Goal: Task Accomplishment & Management: Manage account settings

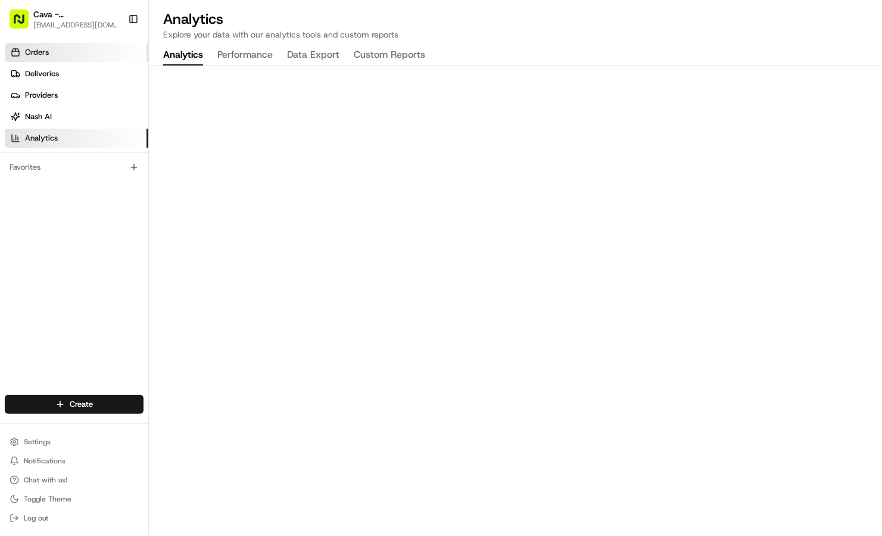
click at [74, 61] on link "Orders" at bounding box center [77, 52] width 144 height 19
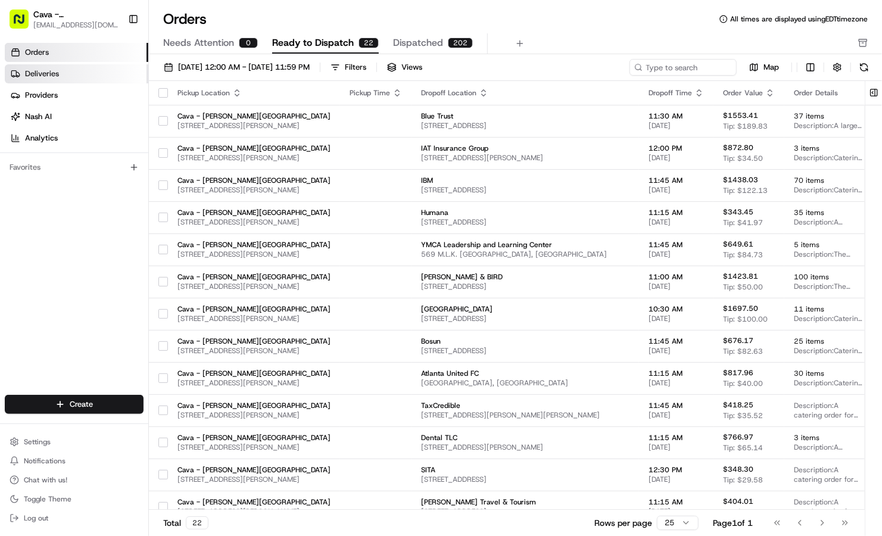
click at [84, 67] on link "Deliveries" at bounding box center [77, 73] width 144 height 19
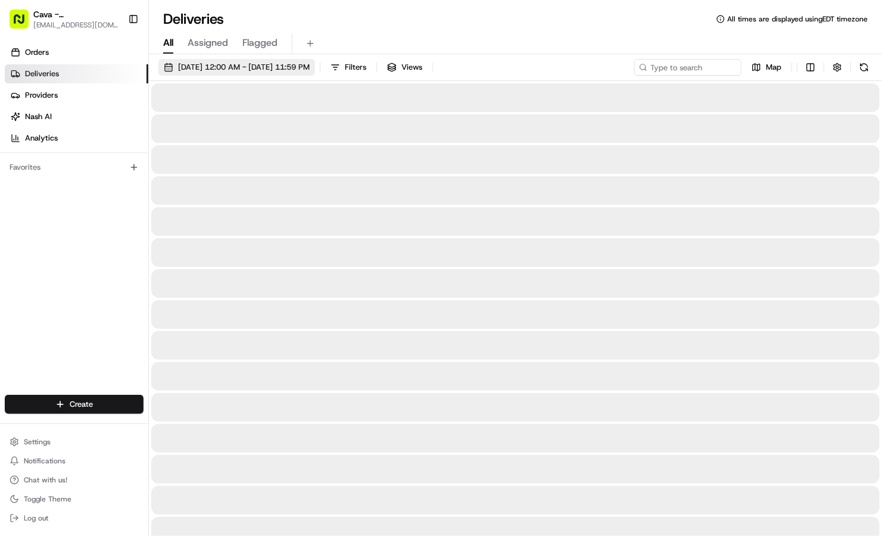
click at [192, 73] on button "[DATE] 12:00 AM - [DATE] 11:59 PM" at bounding box center [236, 67] width 157 height 17
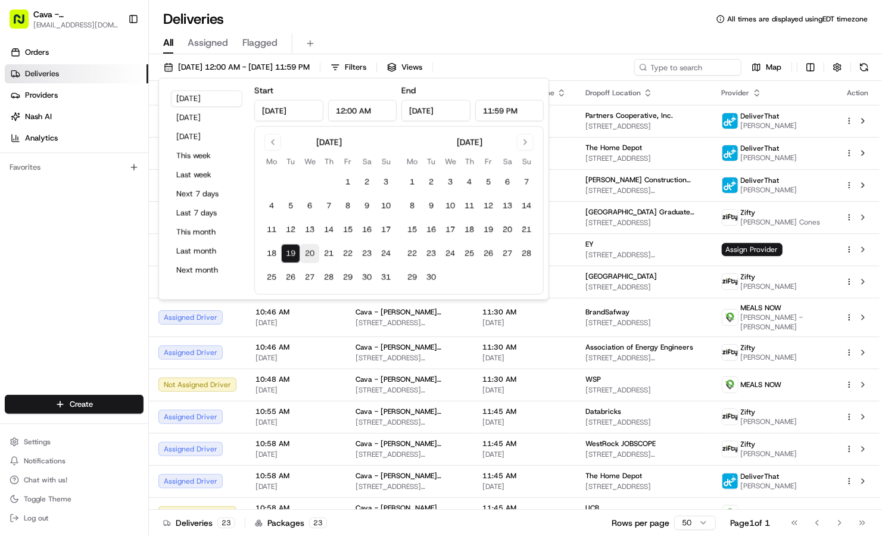
click at [307, 256] on button "20" at bounding box center [309, 253] width 19 height 19
type input "[DATE]"
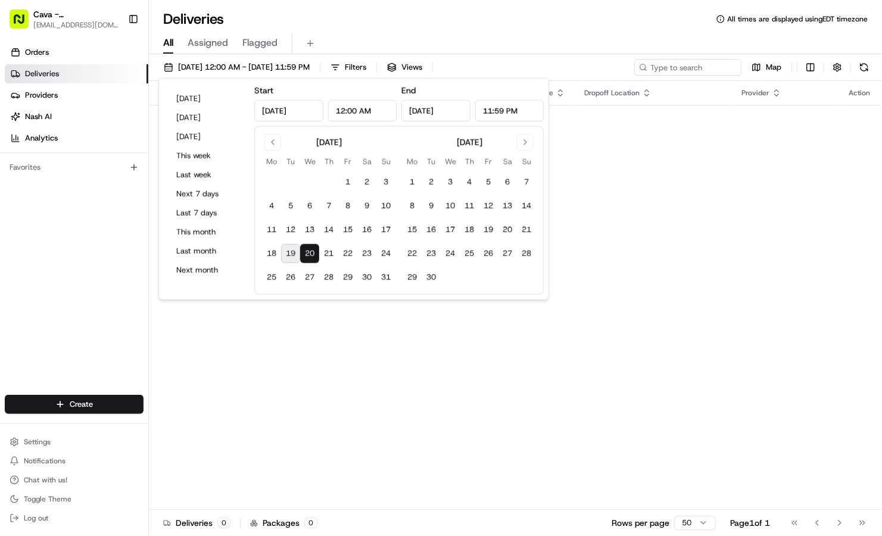
click at [385, 30] on div "All Assigned Flagged" at bounding box center [515, 42] width 733 height 26
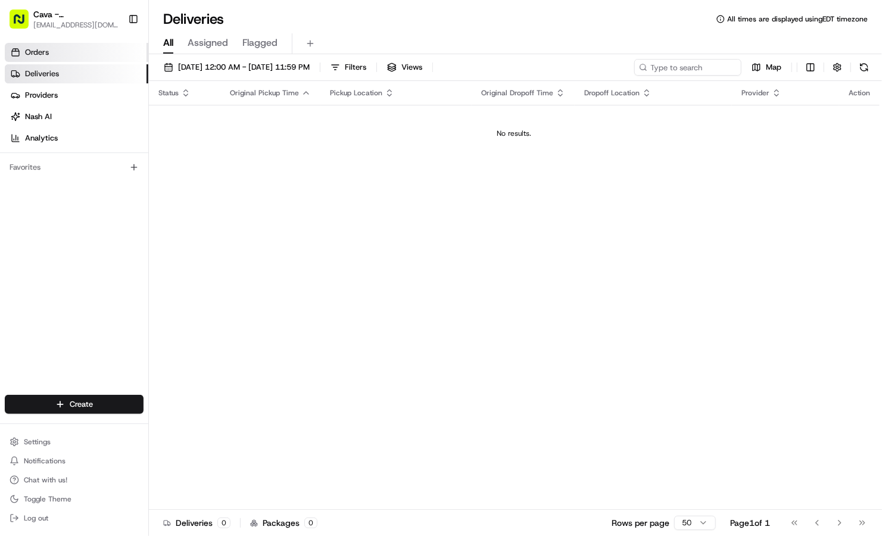
click at [30, 55] on span "Orders" at bounding box center [37, 52] width 24 height 11
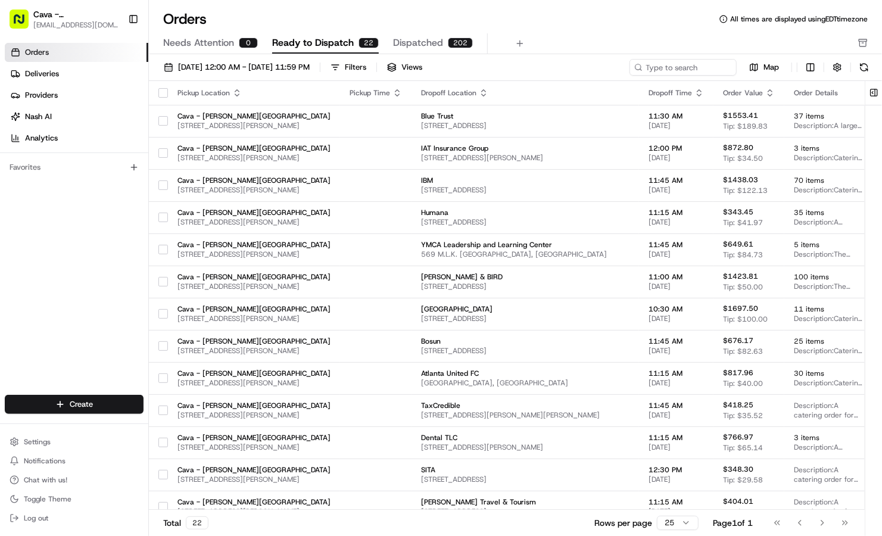
click at [194, 75] on button "[DATE] 12:00 AM - [DATE] 11:59 PM" at bounding box center [236, 67] width 157 height 17
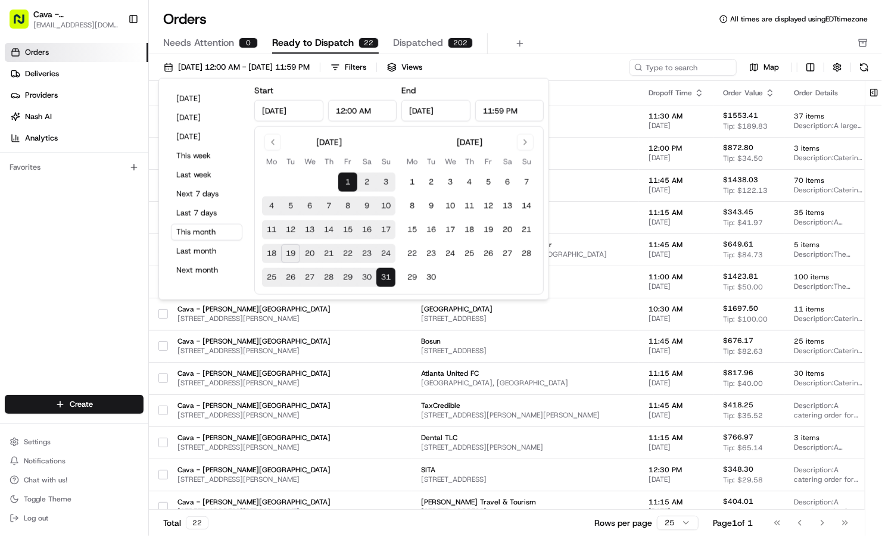
click at [308, 252] on button "20" at bounding box center [309, 253] width 19 height 19
type input "[DATE]"
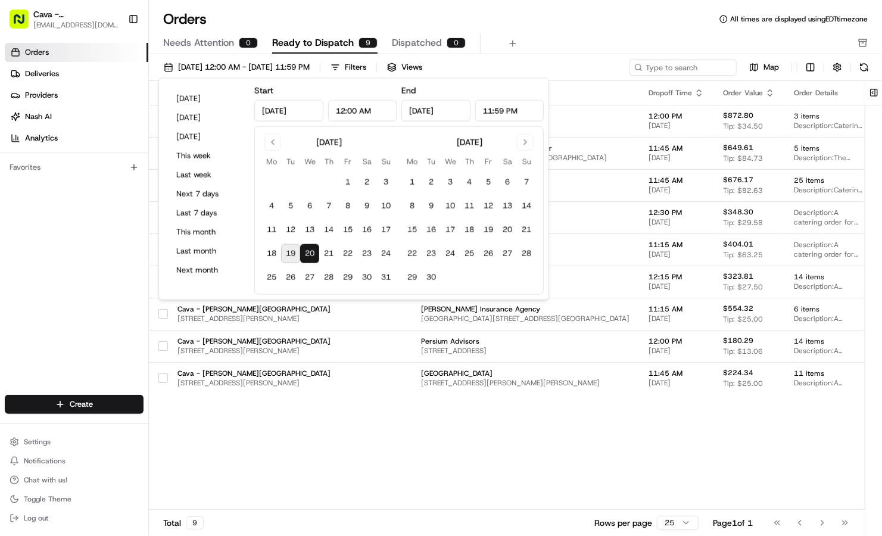
click at [553, 32] on div "Orders All times are displayed using EDT timezone Needs Attention 0 Ready to Di…" at bounding box center [515, 32] width 733 height 45
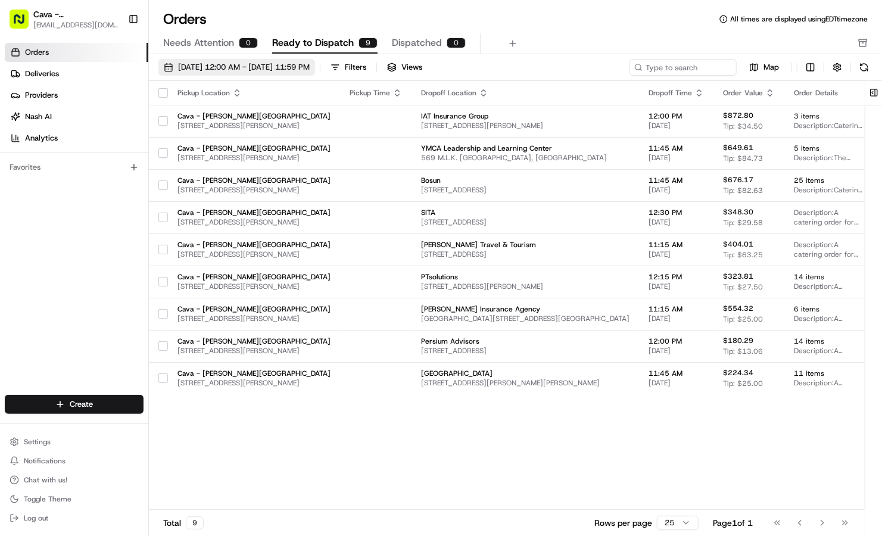
click at [264, 65] on span "[DATE] 12:00 AM - [DATE] 11:59 PM" at bounding box center [244, 67] width 132 height 11
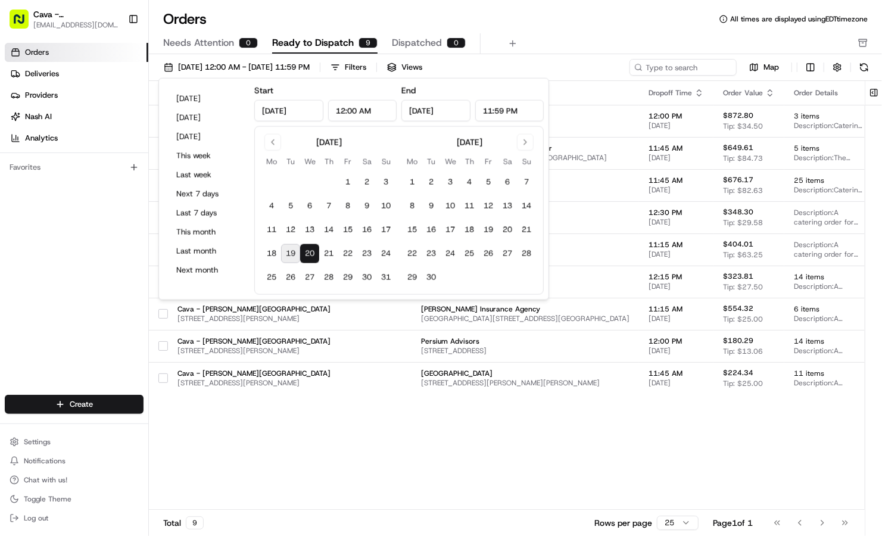
click at [294, 253] on button "19" at bounding box center [290, 253] width 19 height 19
type input "[DATE]"
click at [338, 18] on div "Orders All times are displayed using EDT timezone" at bounding box center [515, 19] width 733 height 19
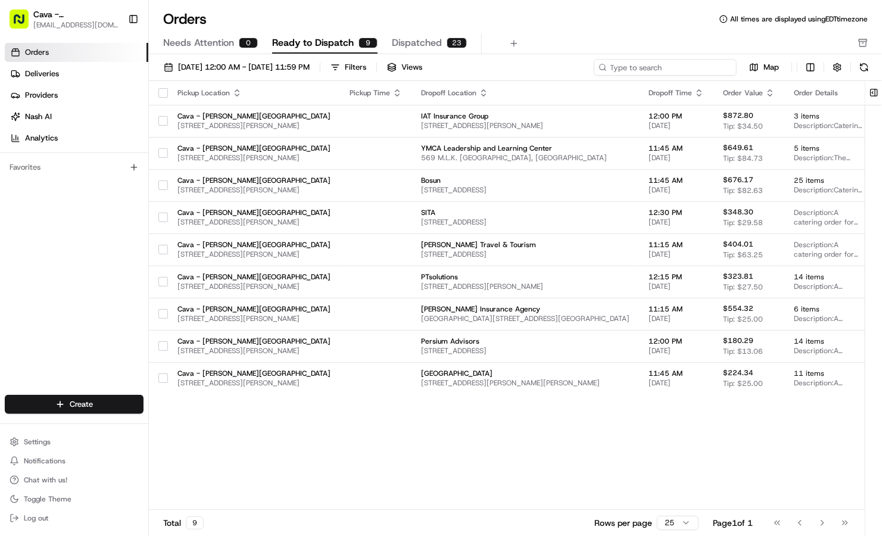
click at [665, 73] on input at bounding box center [665, 67] width 143 height 17
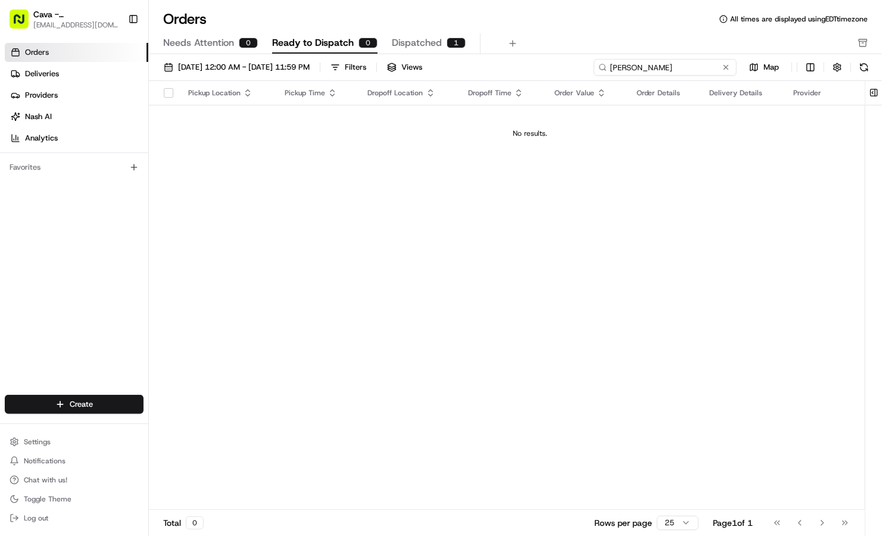
drag, startPoint x: 665, startPoint y: 73, endPoint x: 551, endPoint y: 68, distance: 114.4
click at [551, 68] on div "[DATE] 12:00 AM - [DATE] 11:59 PM Filters Views [PERSON_NAME]" at bounding box center [515, 70] width 733 height 22
type input "[PERSON_NAME]"
click at [433, 45] on span "Dispatched" at bounding box center [417, 43] width 50 height 14
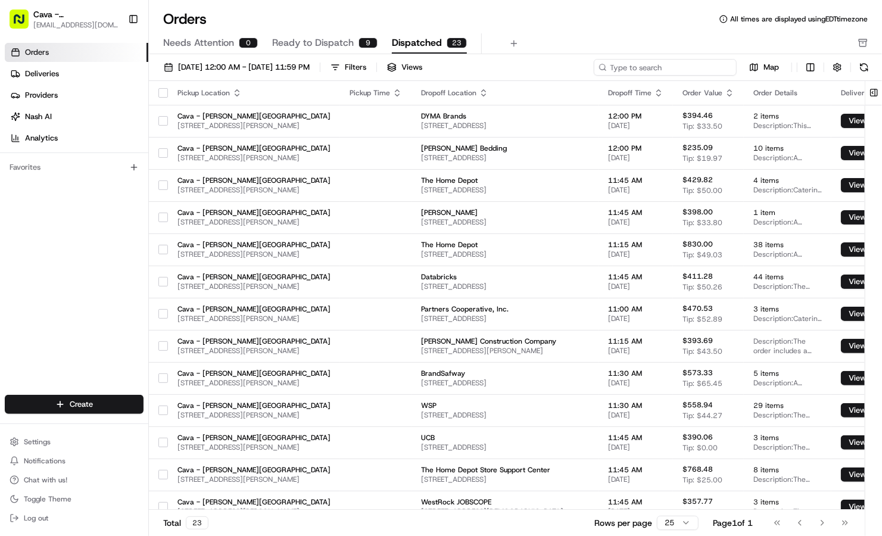
click at [684, 67] on input at bounding box center [665, 67] width 143 height 17
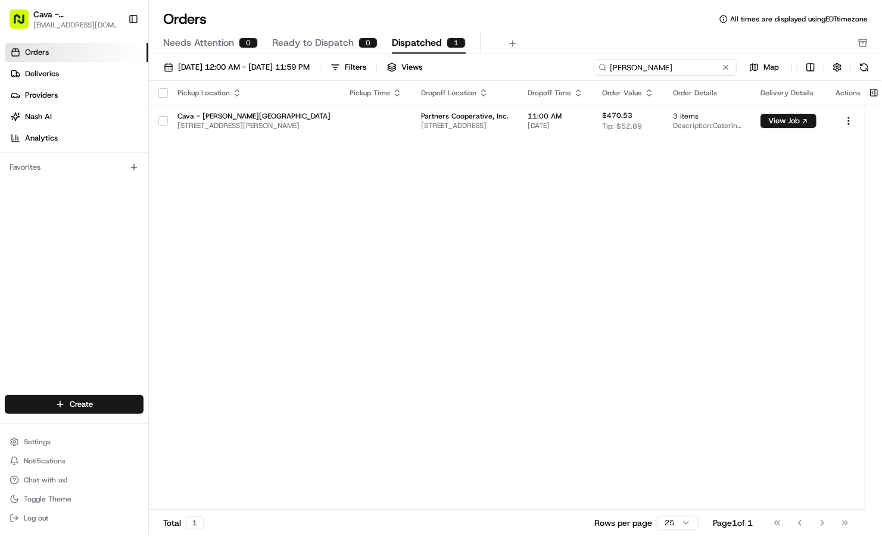
drag, startPoint x: 640, startPoint y: 70, endPoint x: 473, endPoint y: 46, distance: 169.0
click at [473, 46] on div "Orders All times are displayed using EDT timezone Needs Attention 0 Ready to Di…" at bounding box center [515, 268] width 733 height 536
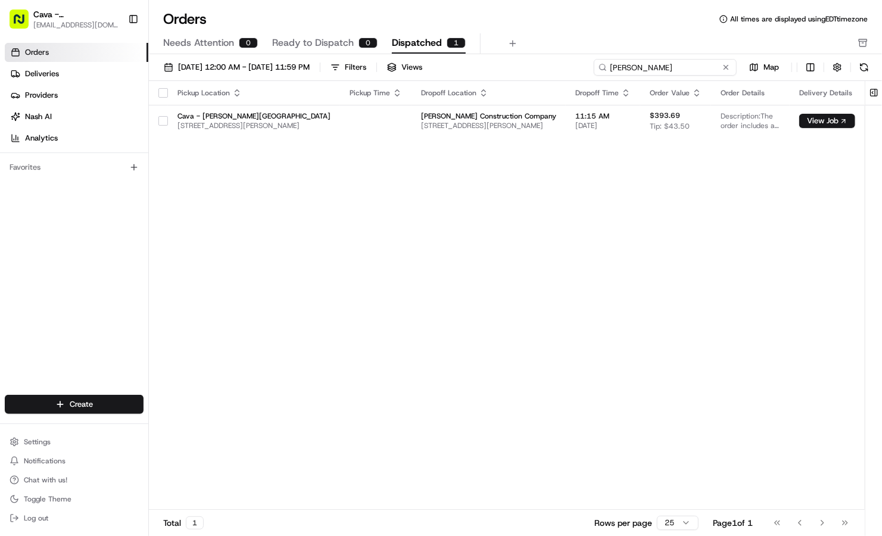
drag, startPoint x: 647, startPoint y: 67, endPoint x: 501, endPoint y: 70, distance: 145.9
click at [501, 70] on div "[DATE] 12:00 AM - [DATE] 11:59 PM Filters Views [PERSON_NAME] Map" at bounding box center [515, 70] width 733 height 22
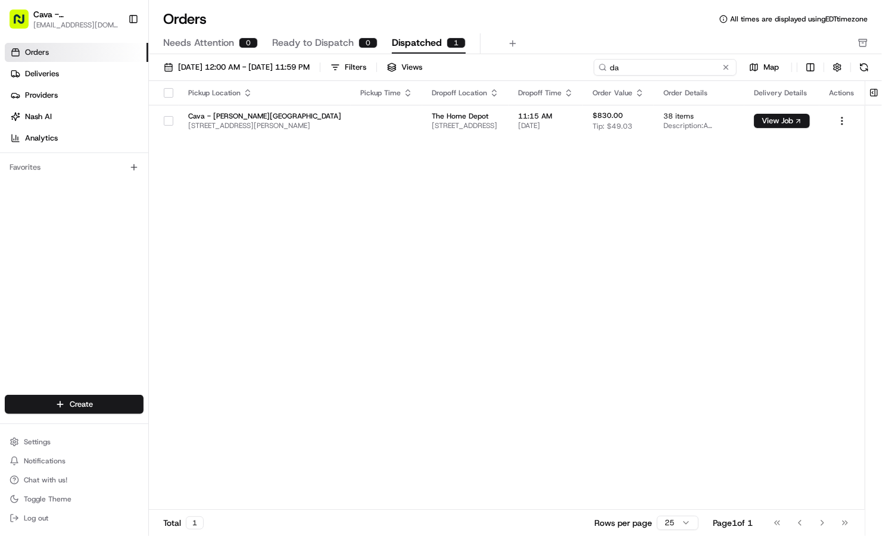
type input "d"
drag, startPoint x: 644, startPoint y: 63, endPoint x: 526, endPoint y: 56, distance: 118.1
click at [526, 56] on div "[DATE] 12:00 AM - [DATE] 11:59 PM Filters Views [PERSON_NAME] Map Pickup Locati…" at bounding box center [515, 298] width 733 height 489
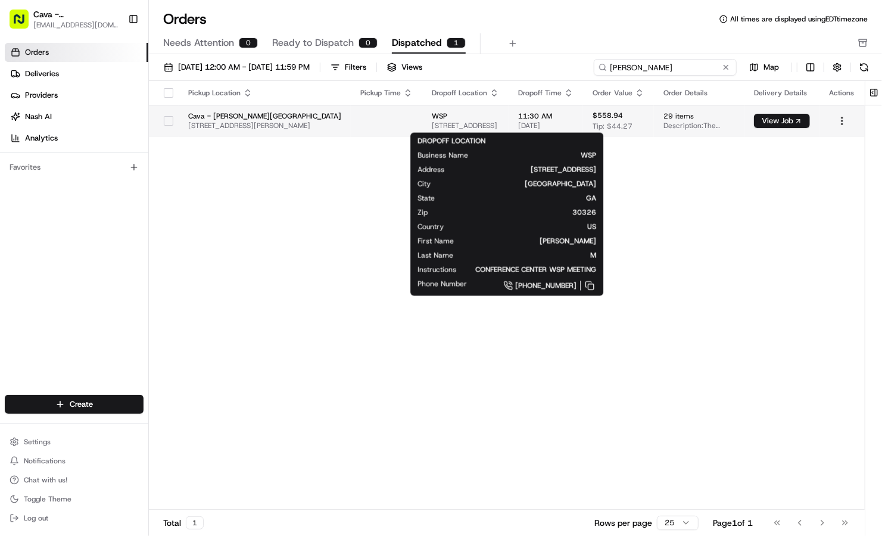
type input "[PERSON_NAME]"
click at [437, 122] on span "[STREET_ADDRESS]" at bounding box center [465, 126] width 67 height 10
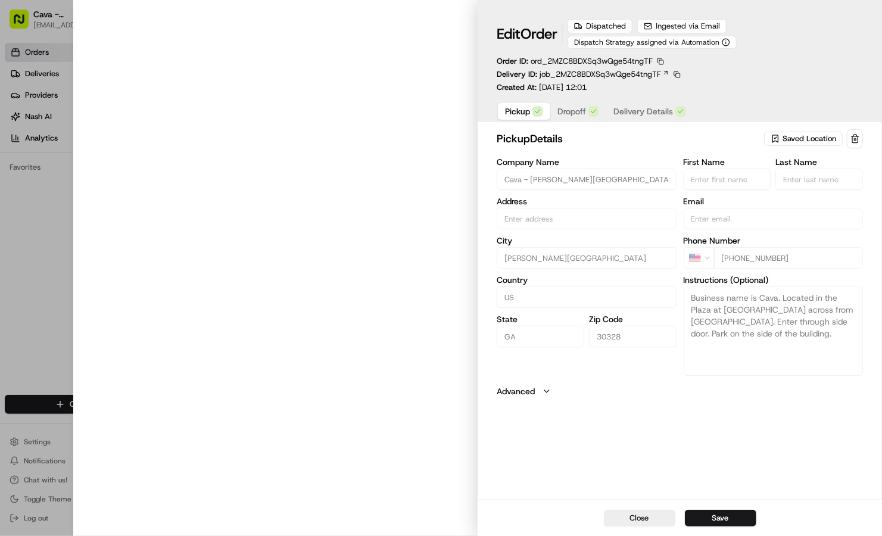
type input "[STREET_ADDRESS][PERSON_NAME]"
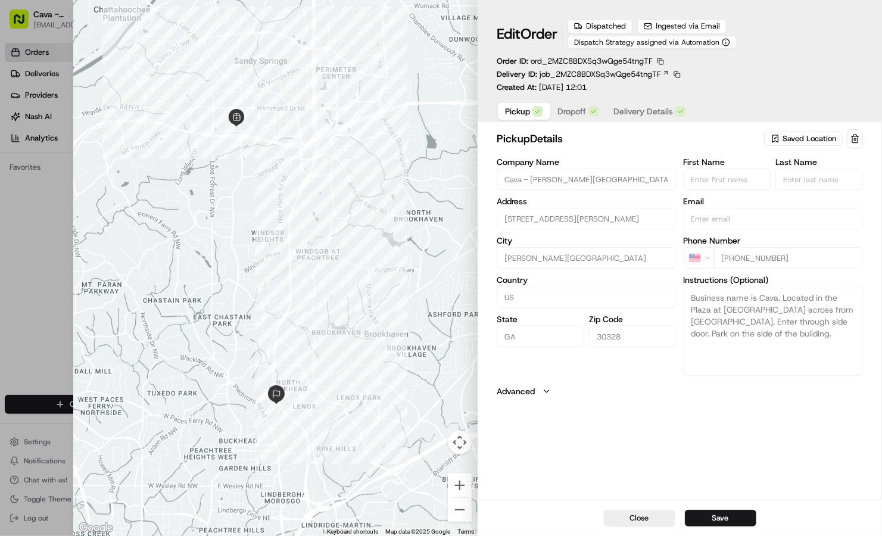
click at [625, 506] on div "Close Save" at bounding box center [680, 518] width 404 height 36
click at [625, 510] on button "Close" at bounding box center [639, 518] width 71 height 17
type input "+1"
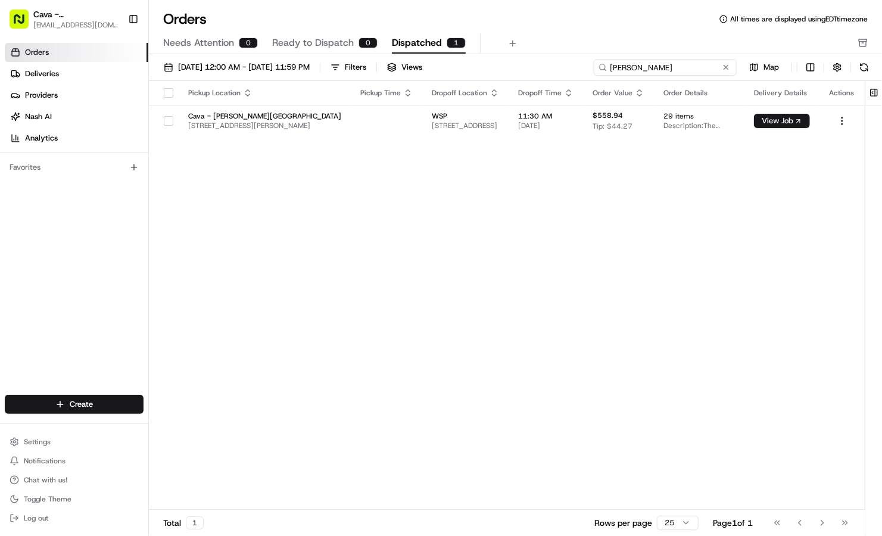
click at [691, 74] on input "[PERSON_NAME]" at bounding box center [665, 67] width 143 height 17
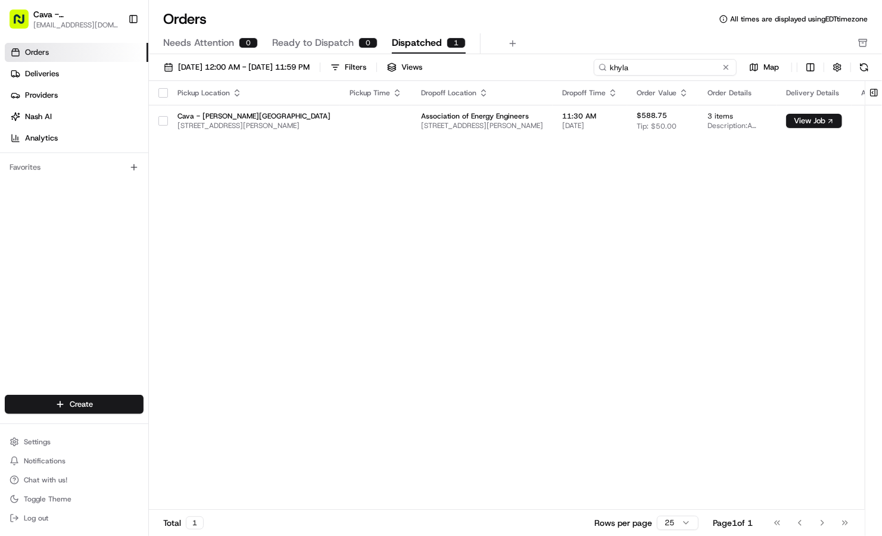
drag, startPoint x: 688, startPoint y: 67, endPoint x: 532, endPoint y: 70, distance: 156.0
click at [532, 70] on div "[DATE] 12:00 AM - [DATE] 11:59 PM Filters Views khyla Map" at bounding box center [515, 70] width 733 height 22
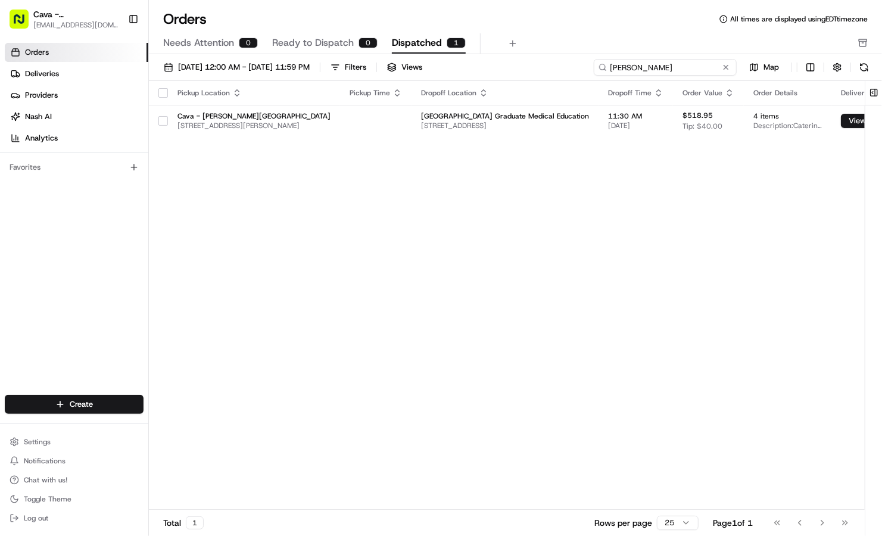
drag, startPoint x: 663, startPoint y: 64, endPoint x: 566, endPoint y: 45, distance: 98.9
click at [566, 45] on div "Orders All times are displayed using EDT timezone Needs Attention 0 Ready to Di…" at bounding box center [515, 268] width 733 height 536
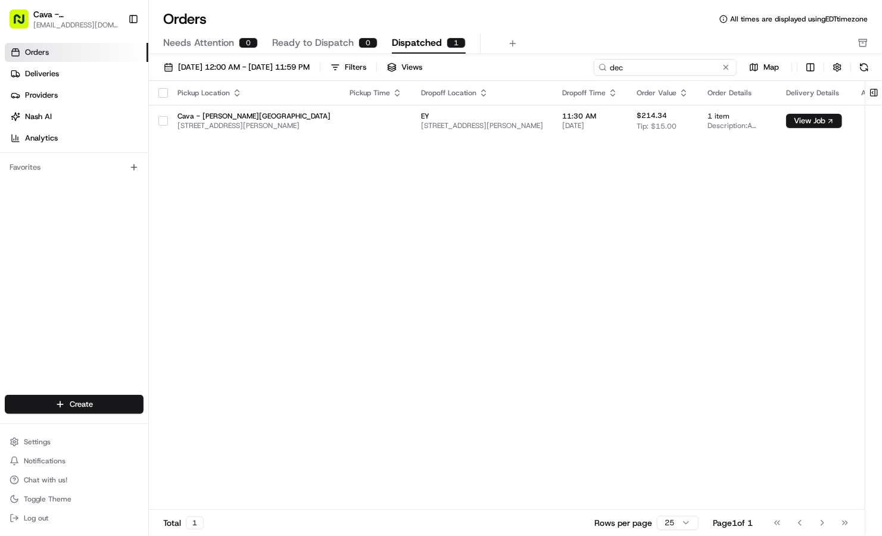
drag, startPoint x: 645, startPoint y: 64, endPoint x: 565, endPoint y: 51, distance: 81.4
click at [565, 51] on div "Orders All times are displayed using EDT timezone Needs Attention 0 Ready to Di…" at bounding box center [515, 268] width 733 height 536
type input "r"
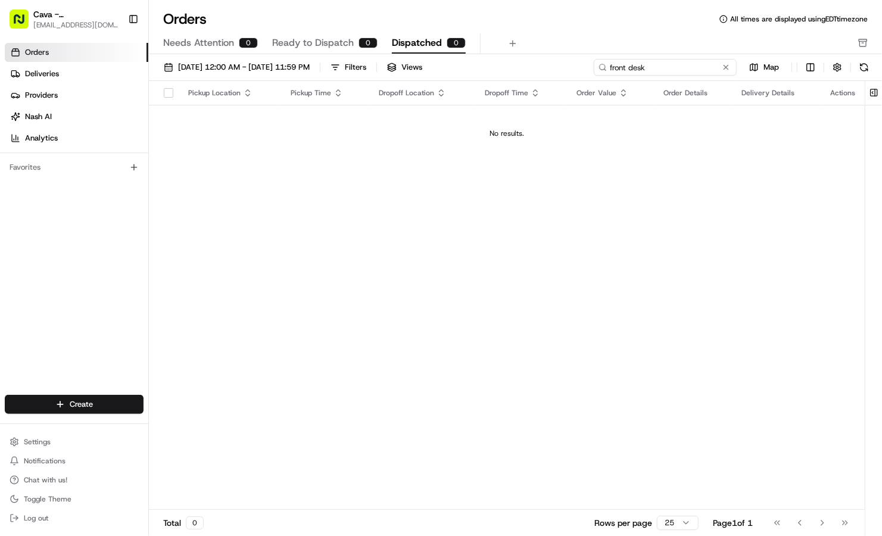
drag, startPoint x: 653, startPoint y: 69, endPoint x: 475, endPoint y: 58, distance: 179.0
click at [475, 58] on div "[DATE] 12:00 AM - [DATE] 11:59 PM Filters Views front desk Map Pickup Location …" at bounding box center [515, 298] width 733 height 489
type input "front desk"
click at [728, 66] on button at bounding box center [726, 67] width 12 height 12
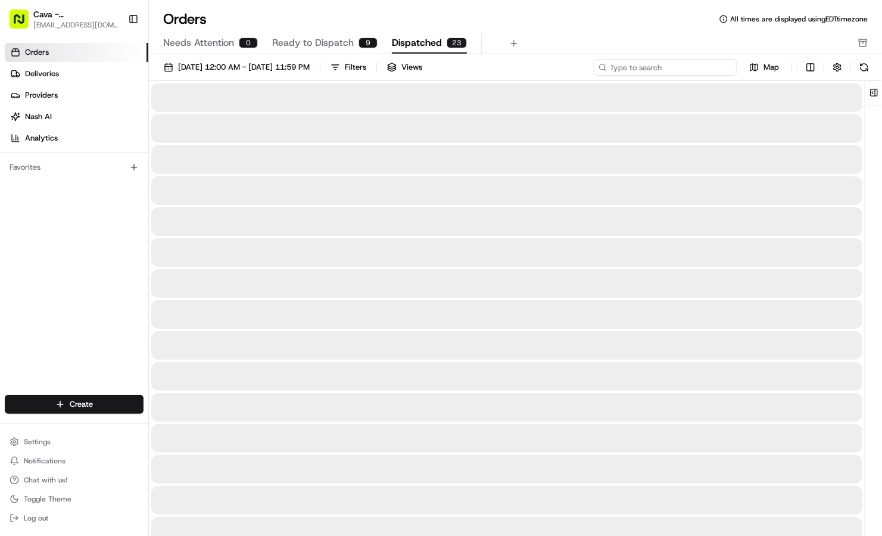
click at [704, 68] on input at bounding box center [665, 67] width 143 height 17
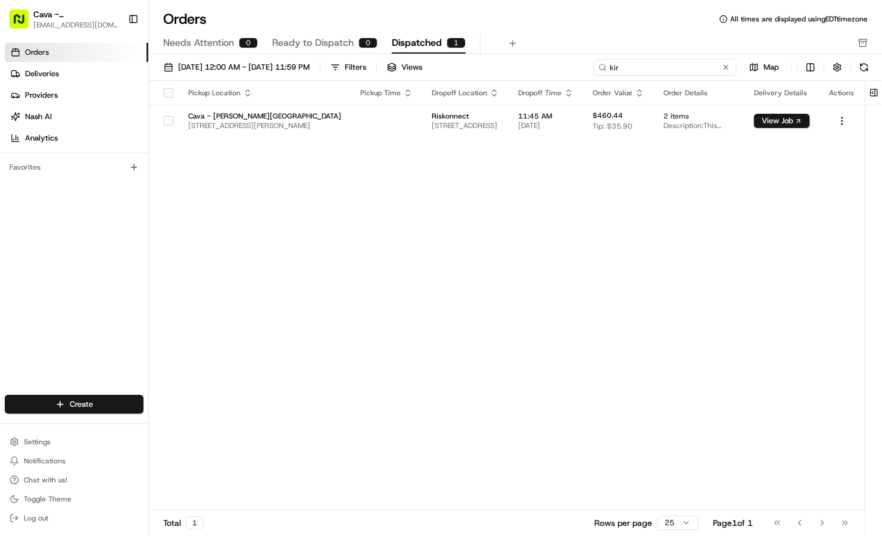
drag, startPoint x: 648, startPoint y: 68, endPoint x: 563, endPoint y: 49, distance: 88.0
click at [563, 49] on div "Orders All times are displayed using EDT timezone Needs Attention 0 Ready to Di…" at bounding box center [515, 268] width 733 height 536
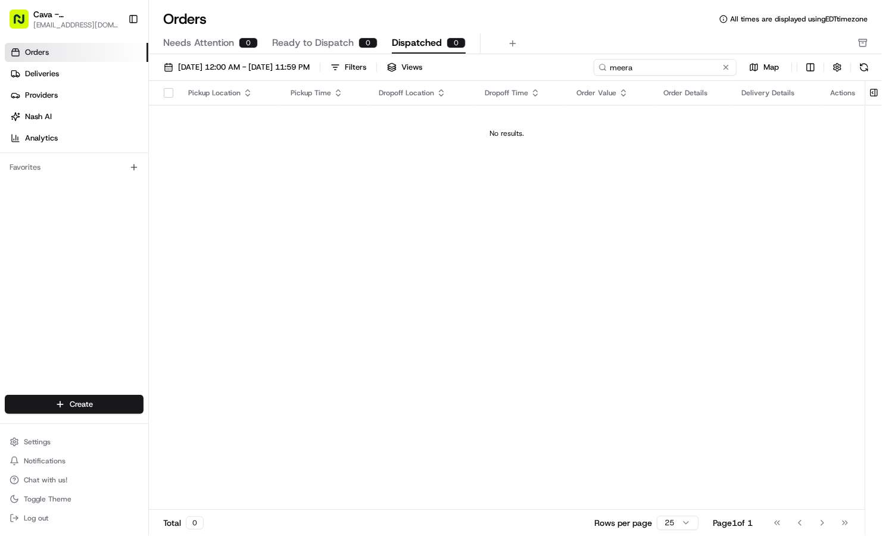
drag, startPoint x: 642, startPoint y: 73, endPoint x: 569, endPoint y: 54, distance: 76.4
click at [569, 54] on div "Orders All times are displayed using EDT timezone Needs Attention 0 Ready to Di…" at bounding box center [515, 268] width 733 height 536
type input "tawa"
click at [727, 67] on button at bounding box center [726, 67] width 12 height 12
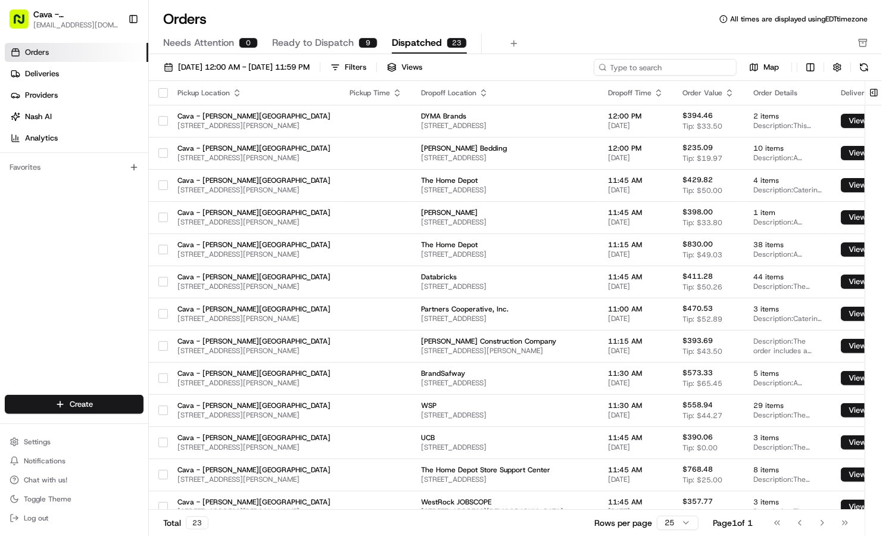
click at [715, 71] on input at bounding box center [665, 67] width 143 height 17
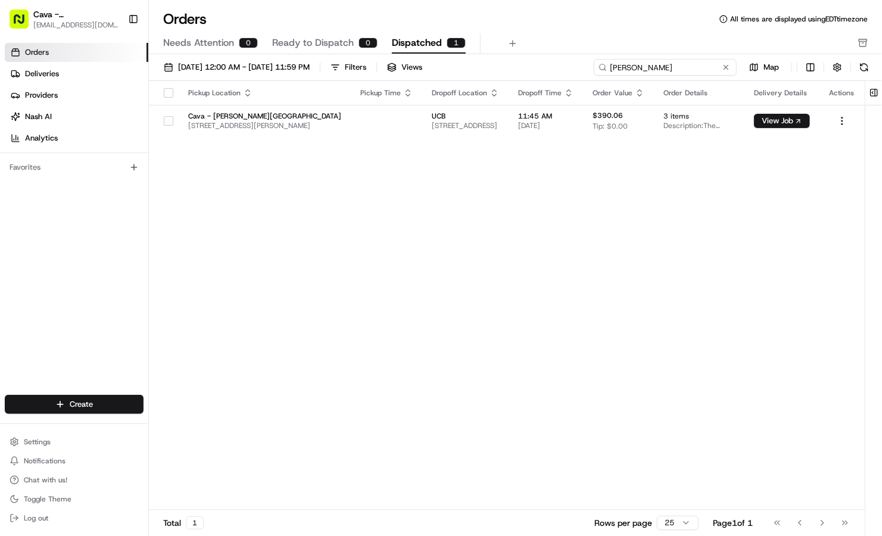
drag, startPoint x: 648, startPoint y: 71, endPoint x: 547, endPoint y: 54, distance: 102.1
click at [547, 54] on div "[DATE] 12:00 AM - [DATE] 11:59 PM Filters Views [PERSON_NAME] Map Pickup Locati…" at bounding box center [515, 298] width 733 height 489
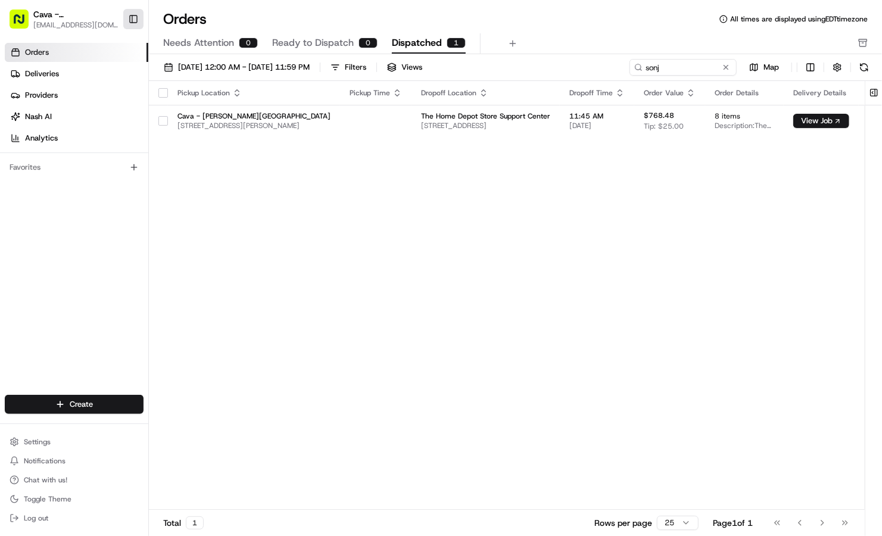
click at [127, 20] on button "Toggle Sidebar" at bounding box center [133, 19] width 20 height 20
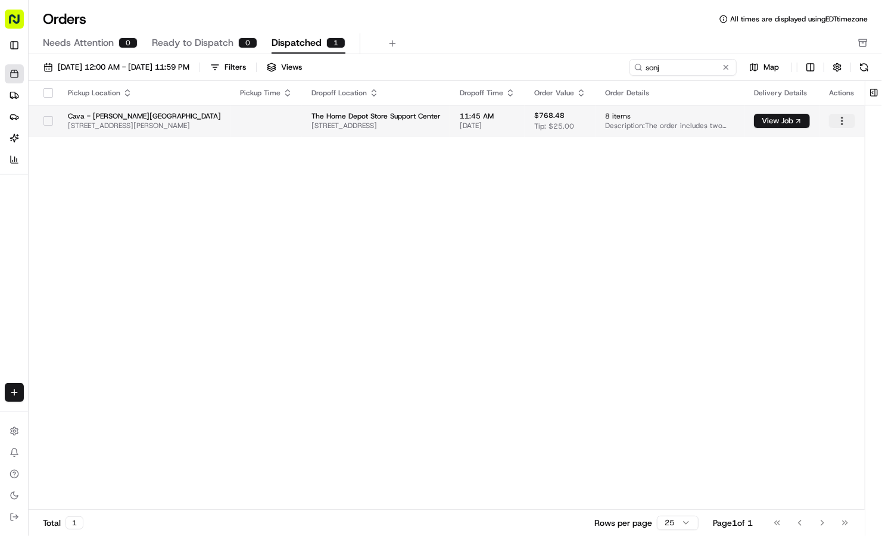
click at [845, 121] on html "Cava - [PERSON_NAME][GEOGRAPHIC_DATA] [EMAIL_ADDRESS][DOMAIN_NAME] Toggle Sideb…" at bounding box center [441, 268] width 882 height 536
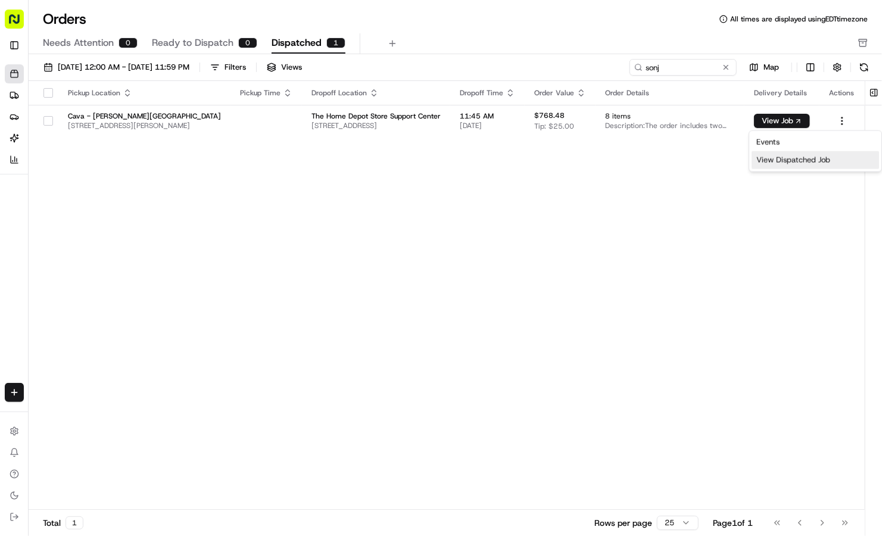
click at [790, 155] on div "View Dispatched Job" at bounding box center [814, 160] width 127 height 18
click at [702, 67] on input "sonj" at bounding box center [665, 67] width 143 height 17
paste input "10192-3692803-5974712"
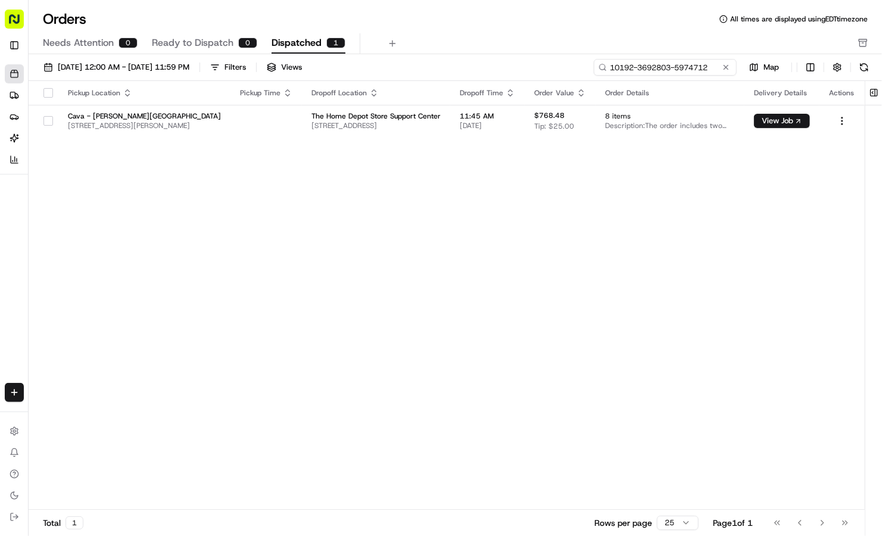
type input "10192-3692803-5974712"
click at [726, 67] on button at bounding box center [726, 67] width 12 height 12
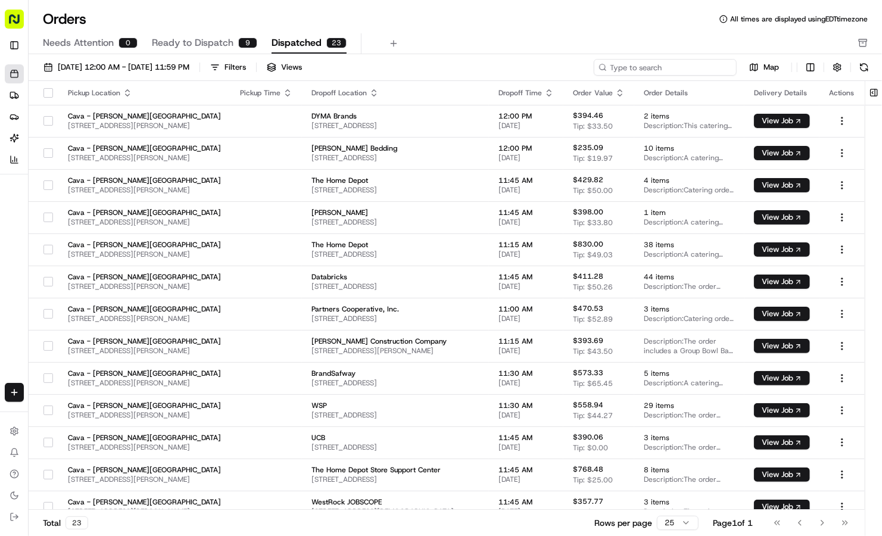
click at [703, 67] on input at bounding box center [665, 67] width 143 height 17
paste input "0192-7711584-7758975"
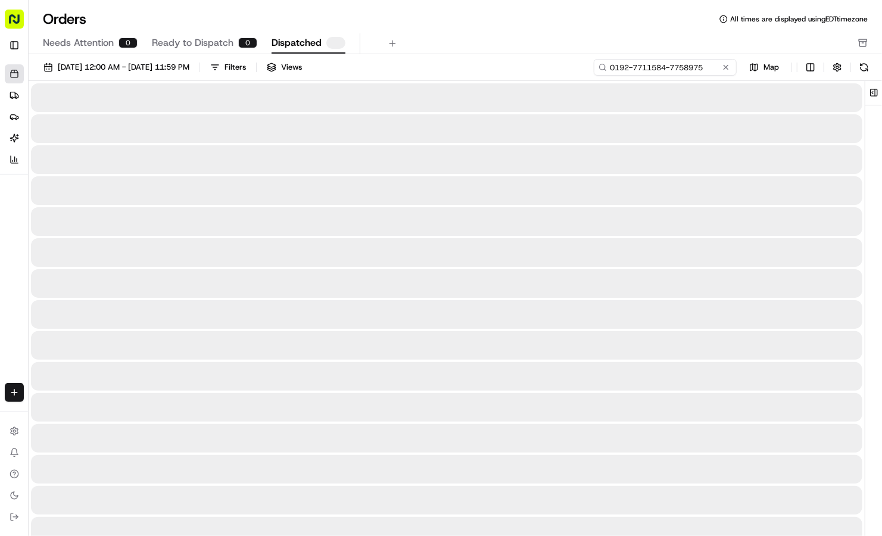
type input "0192-7711584-7758975"
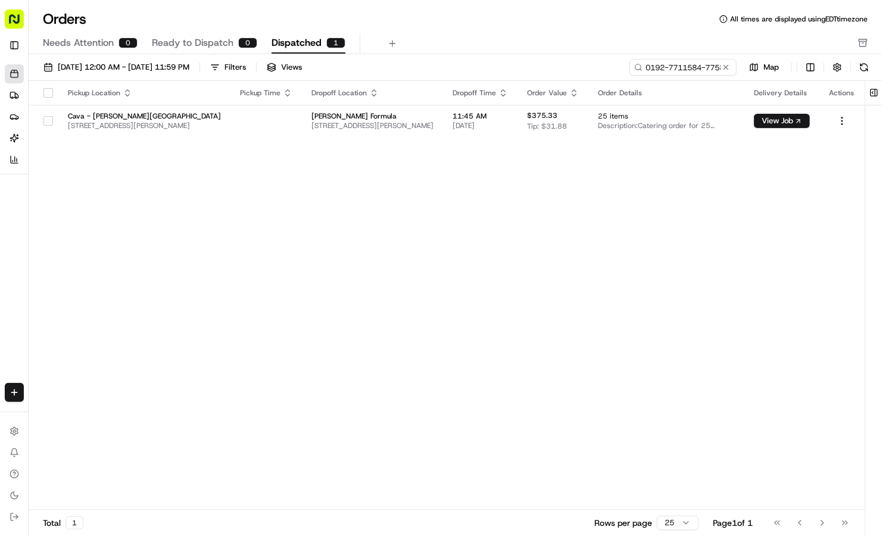
click at [1, 116] on div "Orders Deliveries Providers [PERSON_NAME] Analytics" at bounding box center [25, 117] width 50 height 114
click at [723, 68] on button at bounding box center [726, 67] width 12 height 12
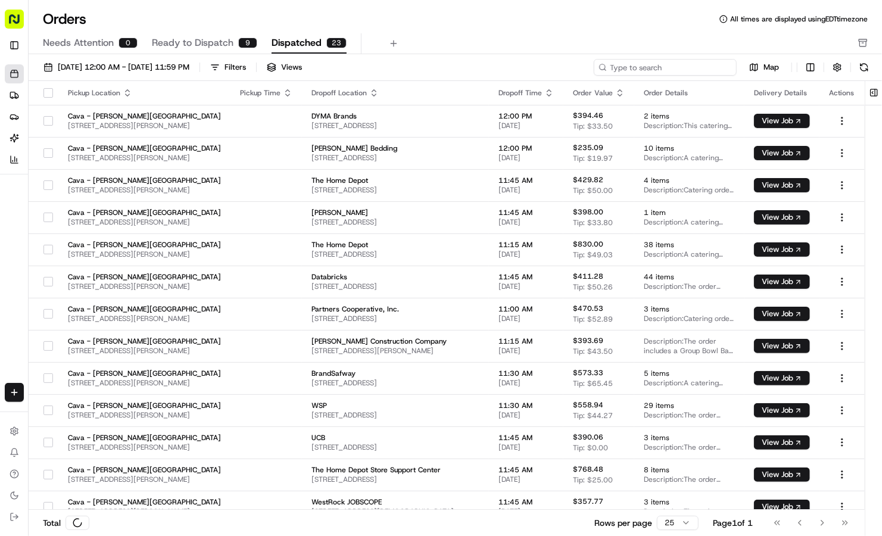
click at [701, 68] on input at bounding box center [665, 67] width 143 height 17
paste input "10192-4578168-9035842"
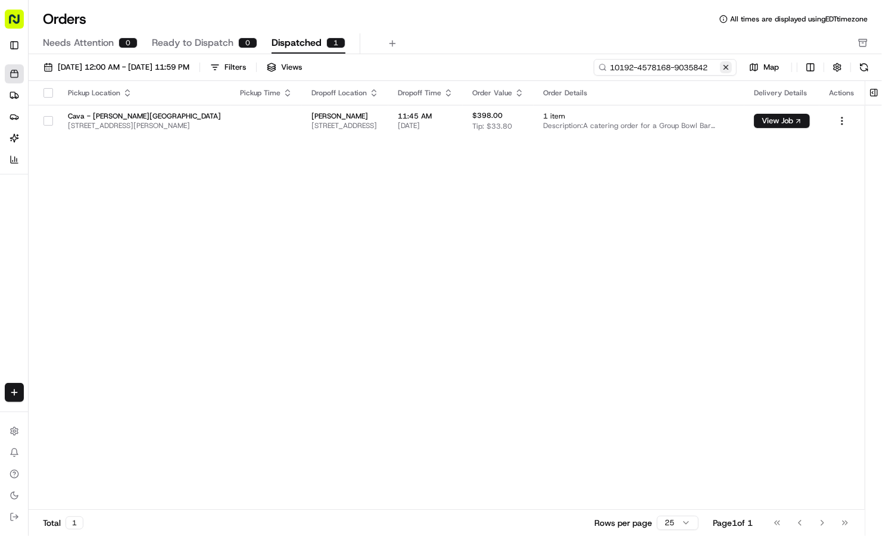
type input "10192-4578168-9035842"
click at [726, 71] on button at bounding box center [726, 67] width 12 height 12
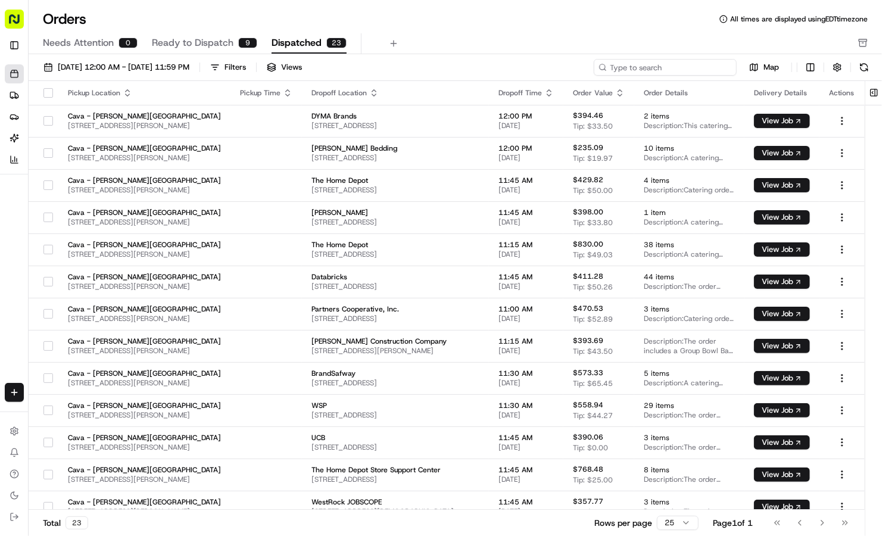
click at [726, 71] on input at bounding box center [665, 67] width 143 height 17
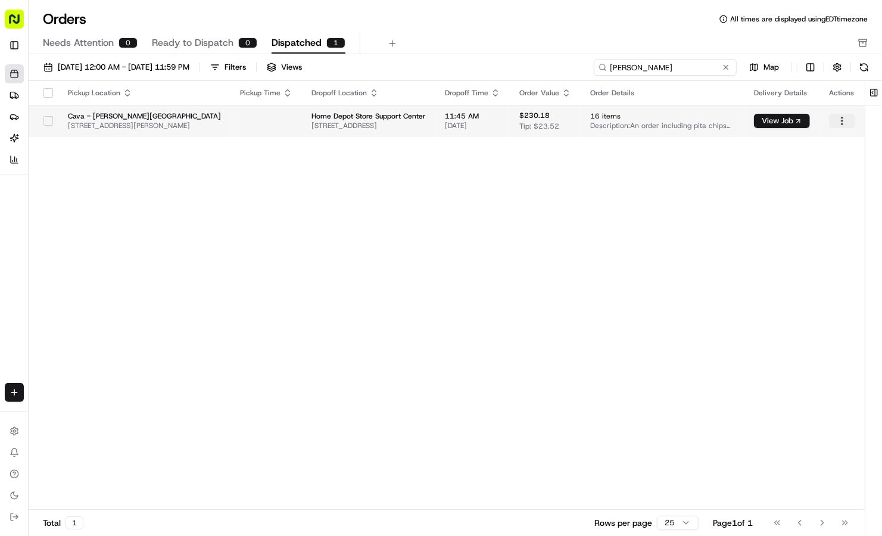
type input "[PERSON_NAME]"
click at [838, 121] on html "Cava - [PERSON_NAME][GEOGRAPHIC_DATA] [EMAIL_ADDRESS][DOMAIN_NAME] Toggle Sideb…" at bounding box center [441, 268] width 882 height 536
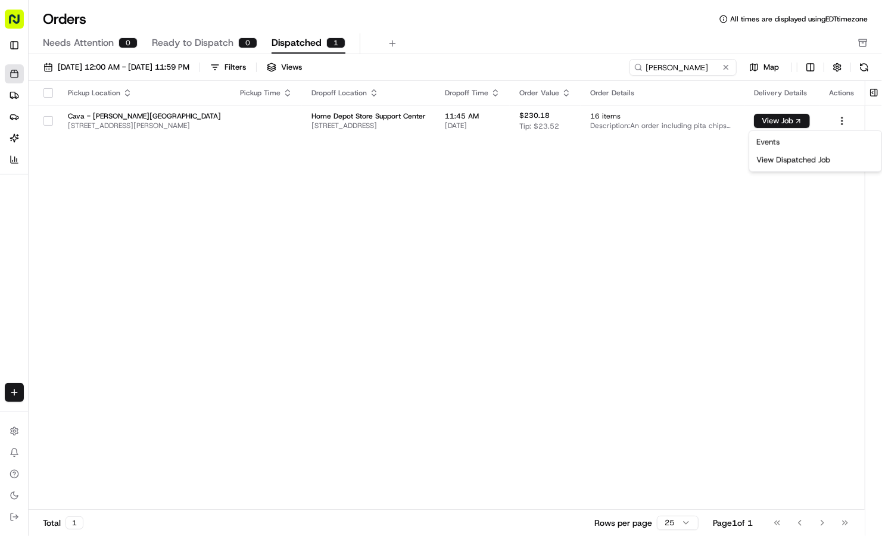
click at [394, 204] on html "Cava - [PERSON_NAME][GEOGRAPHIC_DATA] [EMAIL_ADDRESS][DOMAIN_NAME] Toggle Sideb…" at bounding box center [441, 268] width 882 height 536
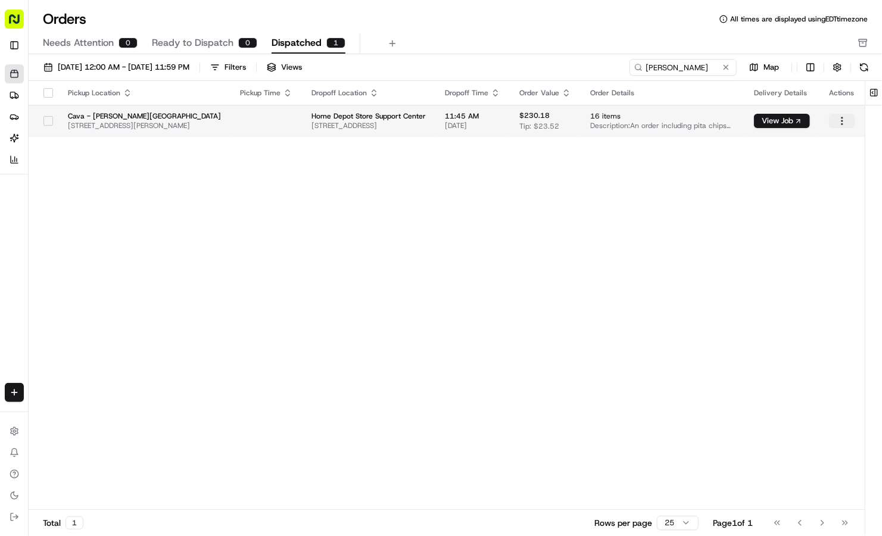
click at [846, 117] on html "Cava - [PERSON_NAME][GEOGRAPHIC_DATA] [EMAIL_ADDRESS][DOMAIN_NAME] Toggle Sideb…" at bounding box center [441, 268] width 882 height 536
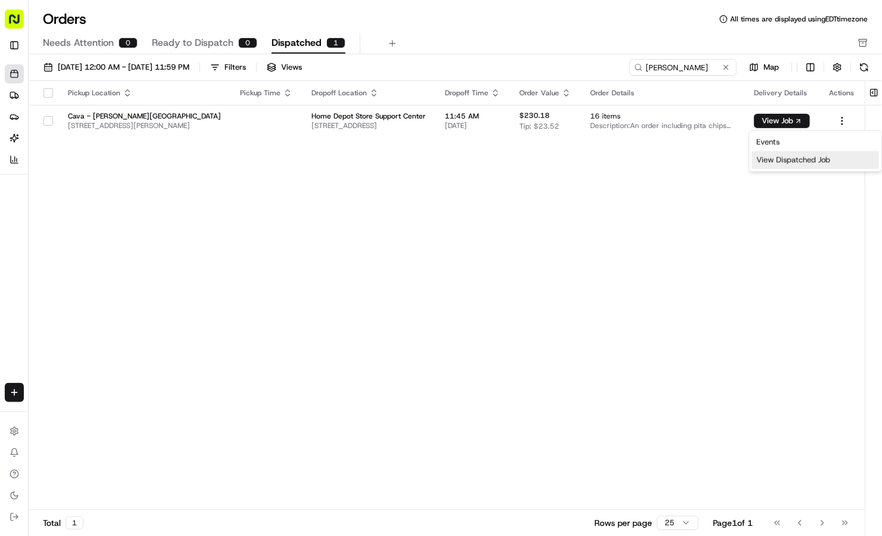
click at [825, 160] on div "View Dispatched Job" at bounding box center [814, 160] width 127 height 18
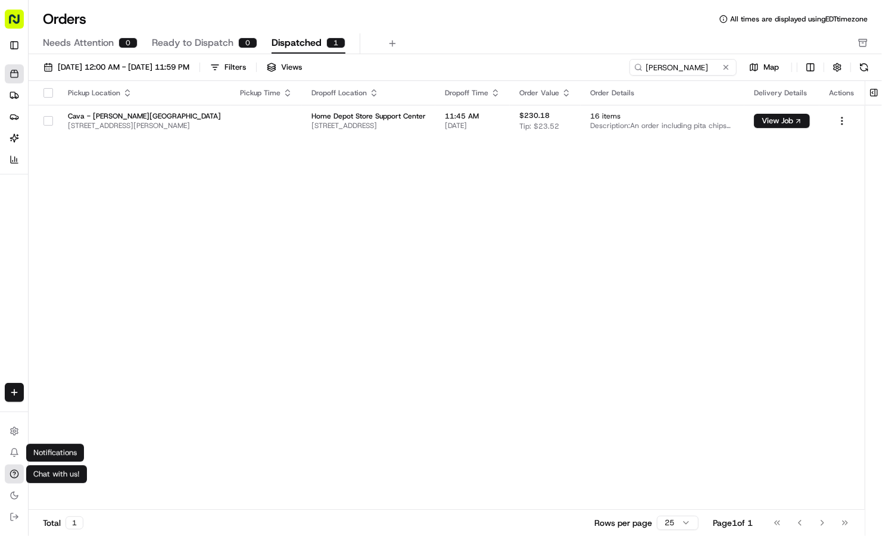
click at [15, 476] on icon at bounding box center [15, 474] width 10 height 10
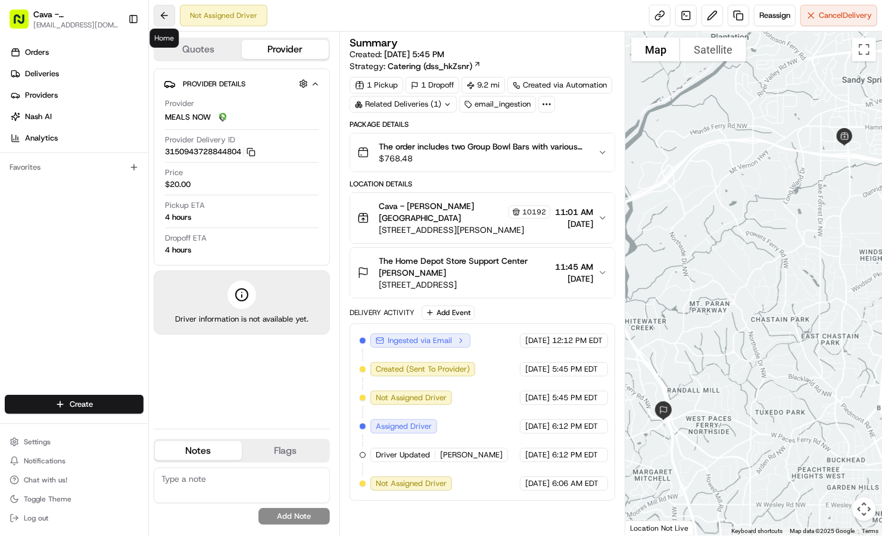
click at [155, 20] on button at bounding box center [164, 15] width 21 height 21
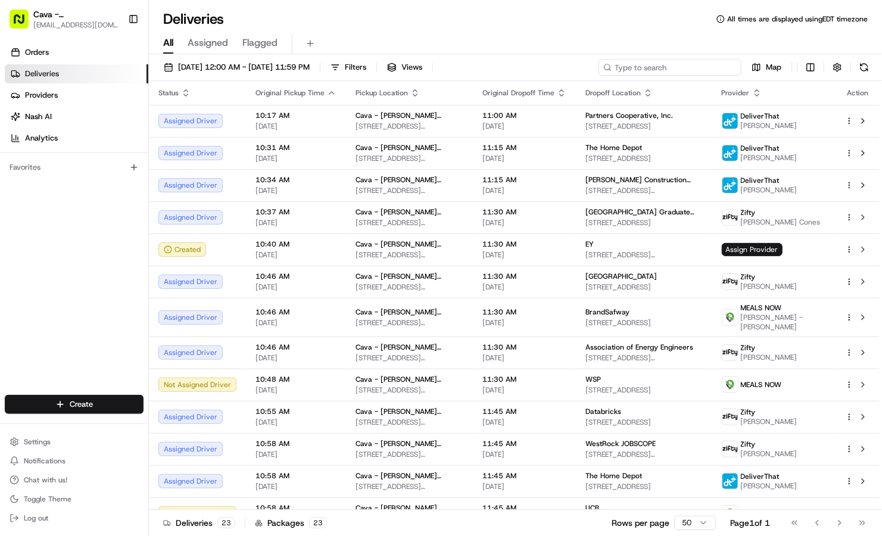
click at [687, 71] on input at bounding box center [669, 67] width 143 height 17
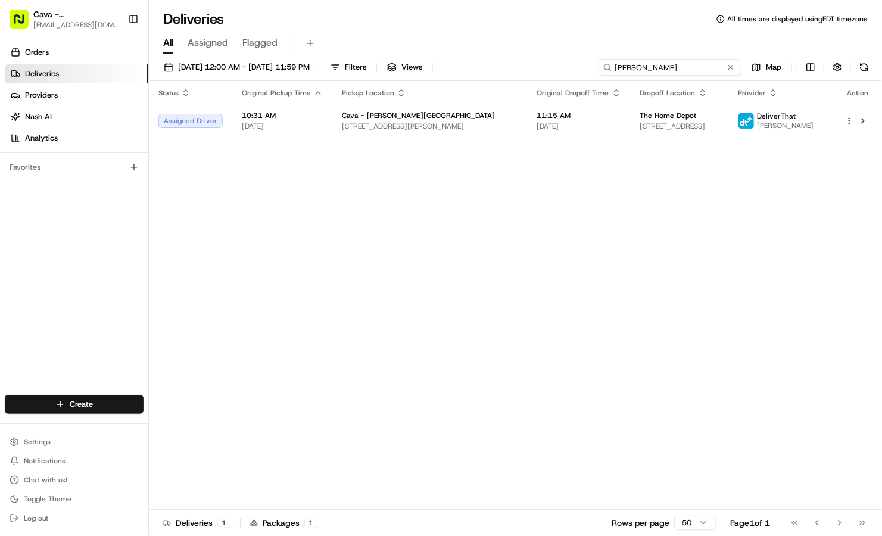
drag, startPoint x: 654, startPoint y: 61, endPoint x: 622, endPoint y: 57, distance: 32.9
click at [622, 57] on div "08/19/2025 12:00 AM - 08/19/2025 11:59 PM Filters Views davis Map Status Origin…" at bounding box center [515, 296] width 733 height 484
type input "d"
drag, startPoint x: 686, startPoint y: 68, endPoint x: 584, endPoint y: 68, distance: 102.4
click at [584, 68] on div "08/19/2025 12:00 AM - 08/19/2025 11:59 PM Filters Views davis Map" at bounding box center [515, 70] width 733 height 22
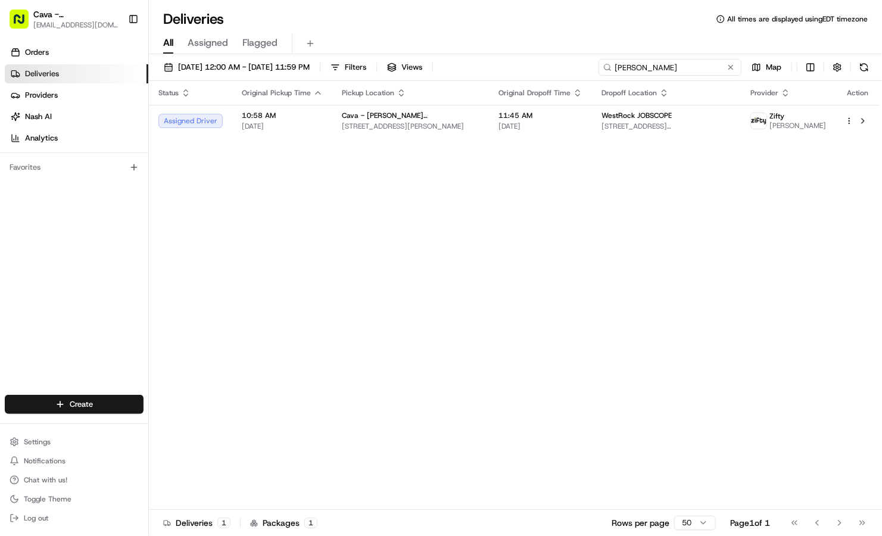
drag, startPoint x: 662, startPoint y: 68, endPoint x: 569, endPoint y: 50, distance: 94.0
click at [569, 50] on div "Deliveries All times are displayed using EDT timezone All Assigned Flagged 08/1…" at bounding box center [515, 268] width 733 height 536
drag, startPoint x: 638, startPoint y: 68, endPoint x: 535, endPoint y: 52, distance: 103.7
click at [535, 52] on div "Deliveries All times are displayed using EDT timezone All Assigned Flagged 08/1…" at bounding box center [515, 268] width 733 height 536
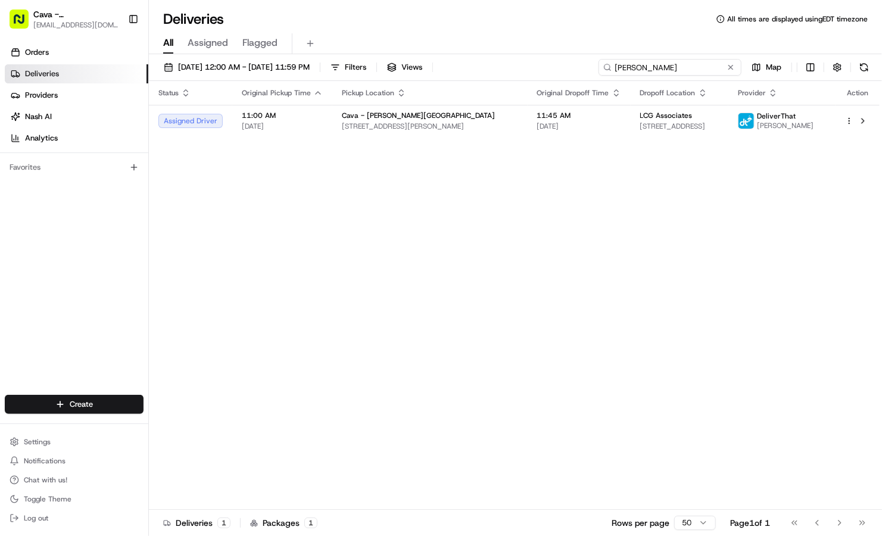
drag, startPoint x: 659, startPoint y: 65, endPoint x: 538, endPoint y: 57, distance: 121.2
click at [538, 57] on div "08/19/2025 12:00 AM - 08/19/2025 11:59 PM Filters Views ellen Map Status Origin…" at bounding box center [515, 296] width 733 height 484
type input "michael"
click at [732, 67] on button at bounding box center [731, 67] width 12 height 12
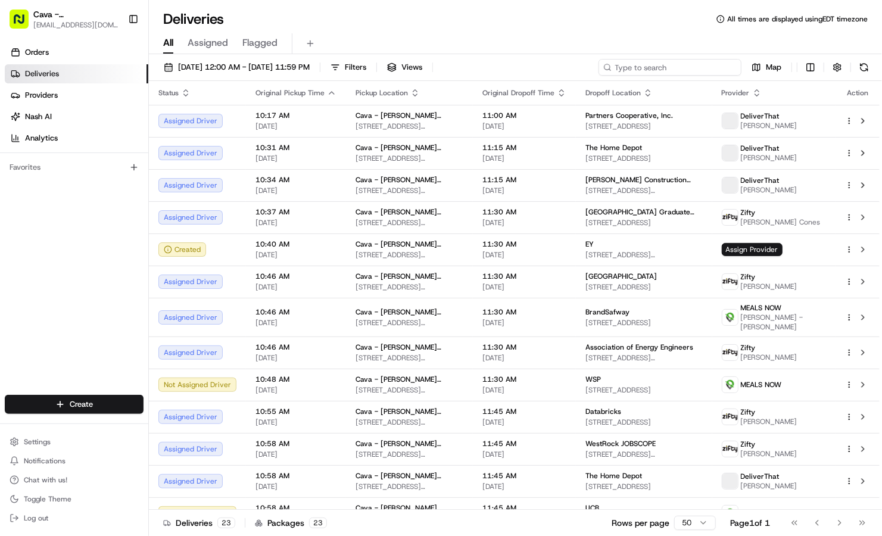
click at [718, 66] on input at bounding box center [669, 67] width 143 height 17
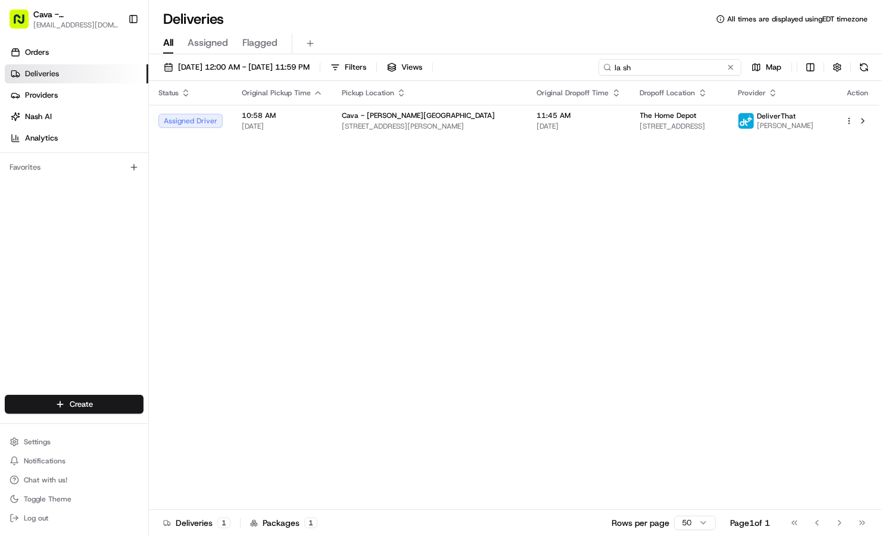
drag, startPoint x: 681, startPoint y: 71, endPoint x: 552, endPoint y: 44, distance: 132.1
click at [552, 44] on div "Deliveries All times are displayed using EDT timezone All Assigned Flagged 08/1…" at bounding box center [515, 268] width 733 height 536
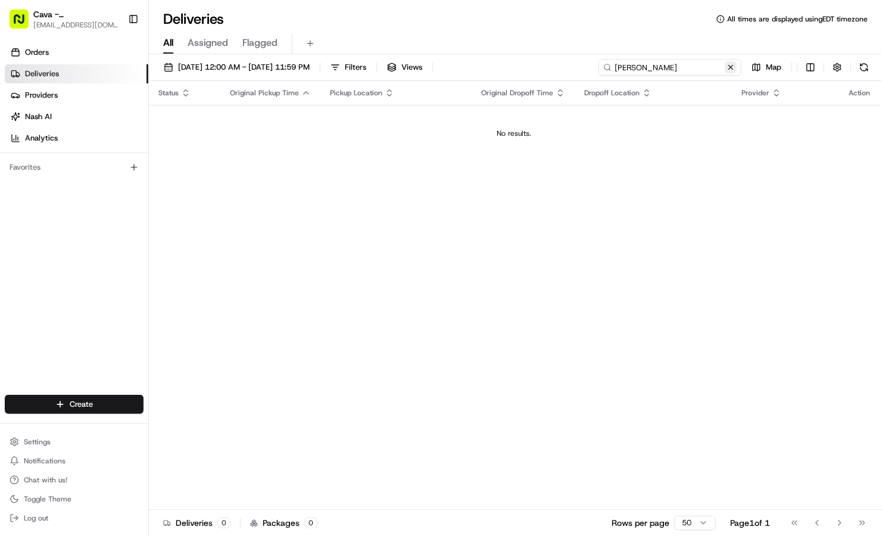
type input "cleora"
click at [726, 68] on button at bounding box center [731, 67] width 12 height 12
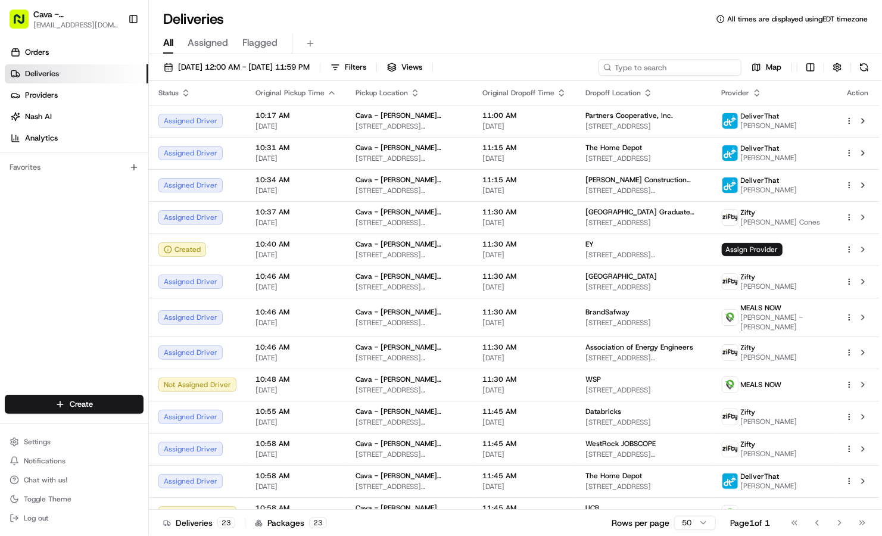
click at [701, 68] on input at bounding box center [669, 67] width 143 height 17
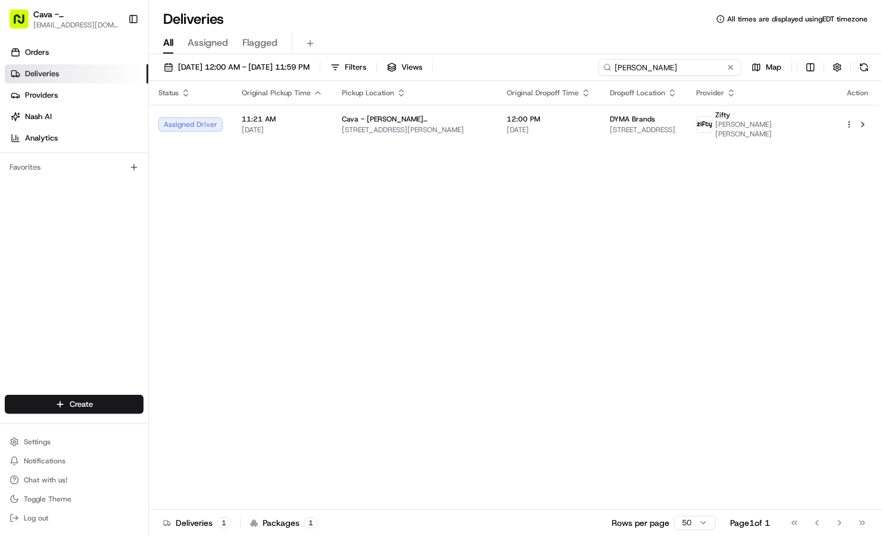
drag, startPoint x: 647, startPoint y: 73, endPoint x: 589, endPoint y: 63, distance: 58.6
click at [589, 63] on div "08/19/2025 12:00 AM - 08/19/2025 11:59 PM Filters Views pamela Map" at bounding box center [515, 70] width 733 height 22
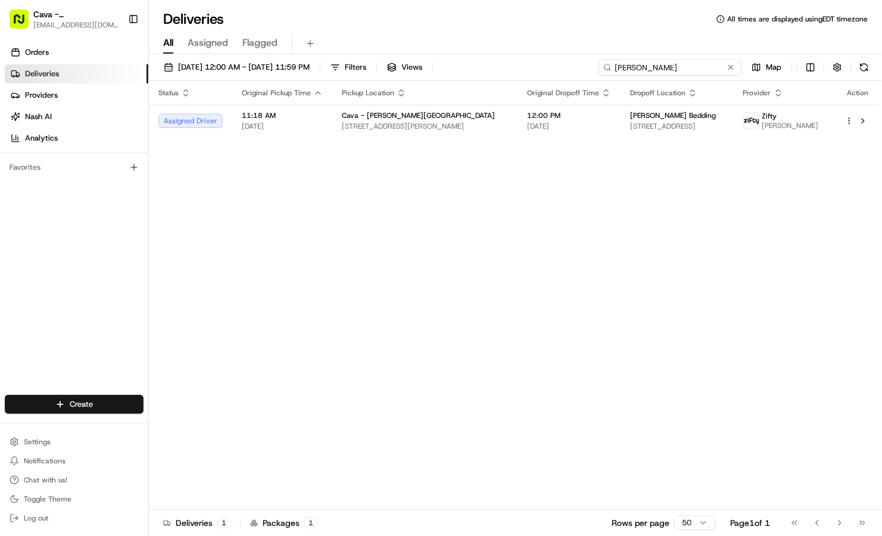
drag, startPoint x: 659, startPoint y: 68, endPoint x: 584, endPoint y: 67, distance: 74.4
click at [584, 67] on div "08/19/2025 12:00 AM - 08/19/2025 11:59 PM Filters Views zulma Map" at bounding box center [515, 70] width 733 height 22
type input "cydne"
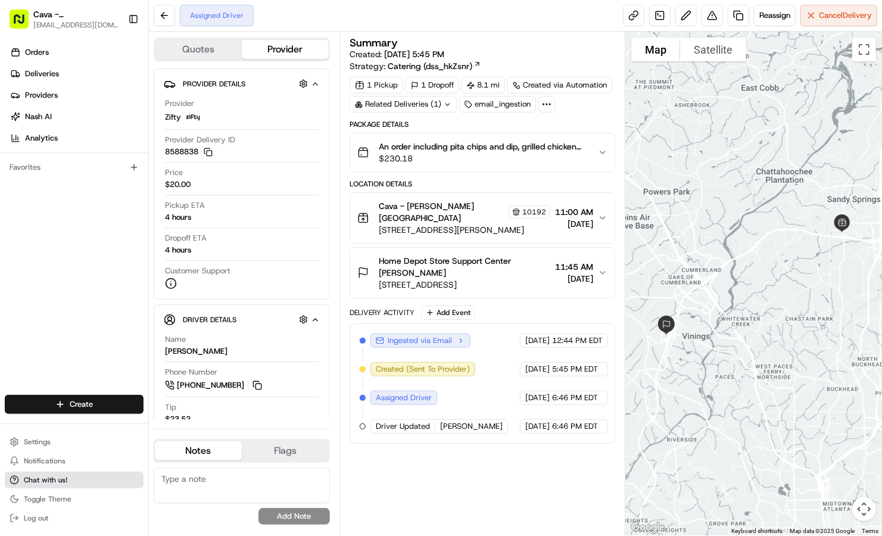
click at [36, 484] on span "Chat with us!" at bounding box center [45, 480] width 43 height 10
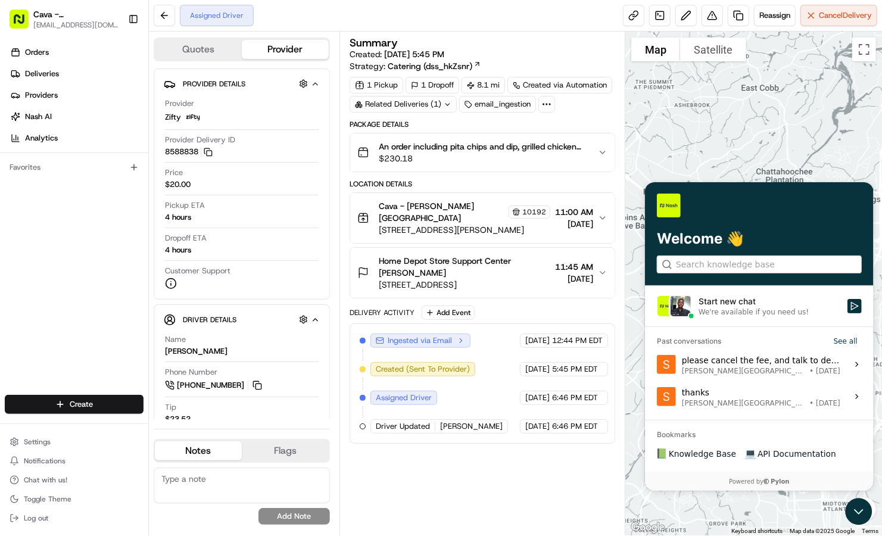
click at [727, 319] on label "Start new chat We're available if you need us!" at bounding box center [758, 305] width 229 height 40
click at [847, 313] on button "Start new chat We're available if you need us!" at bounding box center [854, 305] width 14 height 14
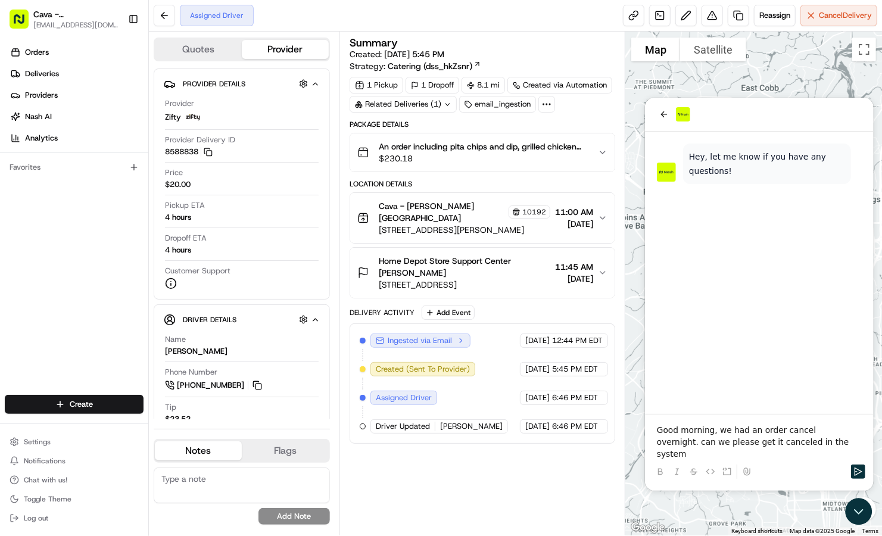
click at [523, 452] on div "Summary Created: 08/18/2025 5:45 PM Strategy: Catering (dss_hkZsnr) 1 Pickup 1 …" at bounding box center [483, 284] width 266 height 492
click at [810, 461] on div at bounding box center [758, 471] width 219 height 24
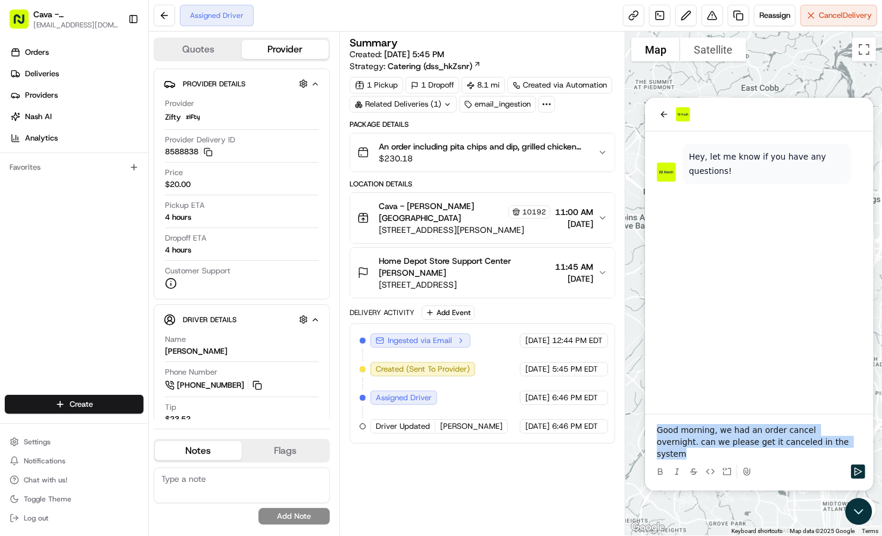
drag, startPoint x: 804, startPoint y: 454, endPoint x: 612, endPoint y: 427, distance: 193.7
click at [644, 427] on html "Hey, let me know if you have any questions! Good morning, we had an order cance…" at bounding box center [758, 293] width 229 height 393
copy p "Good morning, we had an order cancel overnight. can we please get it canceled i…"
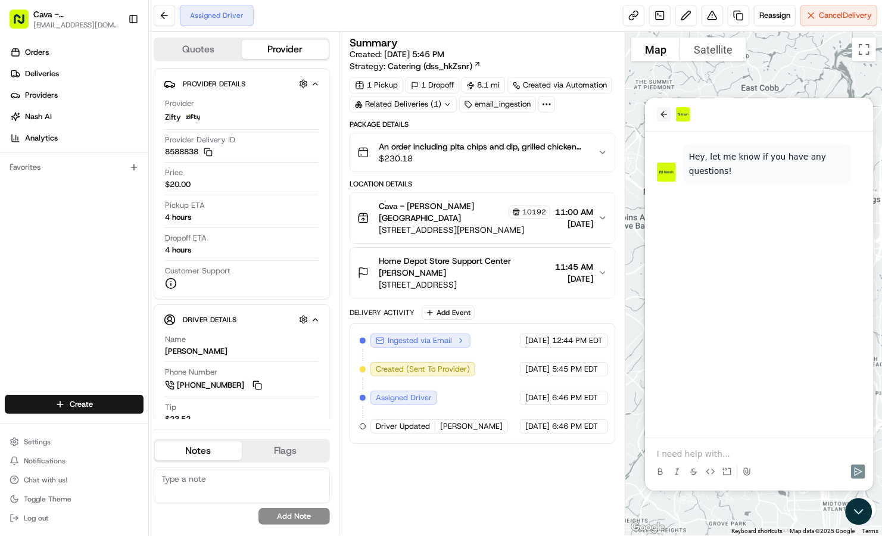
click at [657, 119] on button "back" at bounding box center [663, 114] width 14 height 14
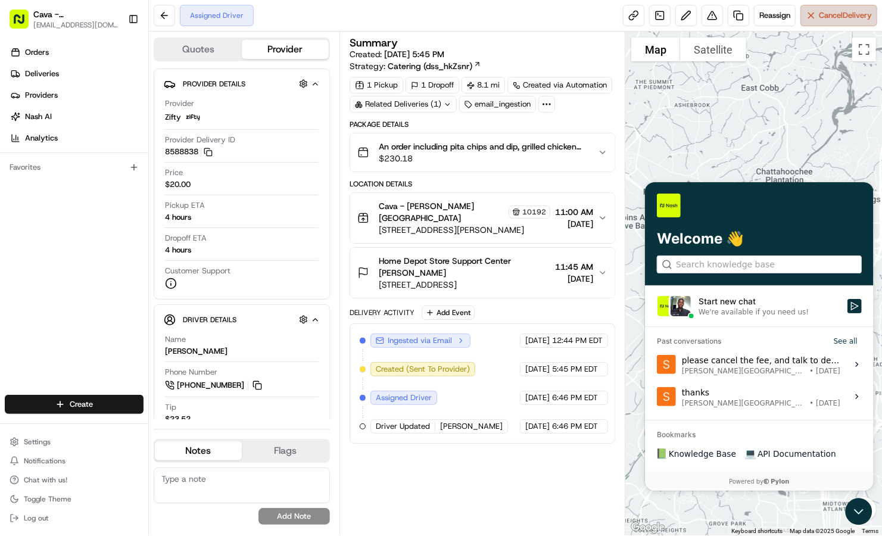
click at [809, 21] on button "Cancel Delivery" at bounding box center [838, 15] width 77 height 21
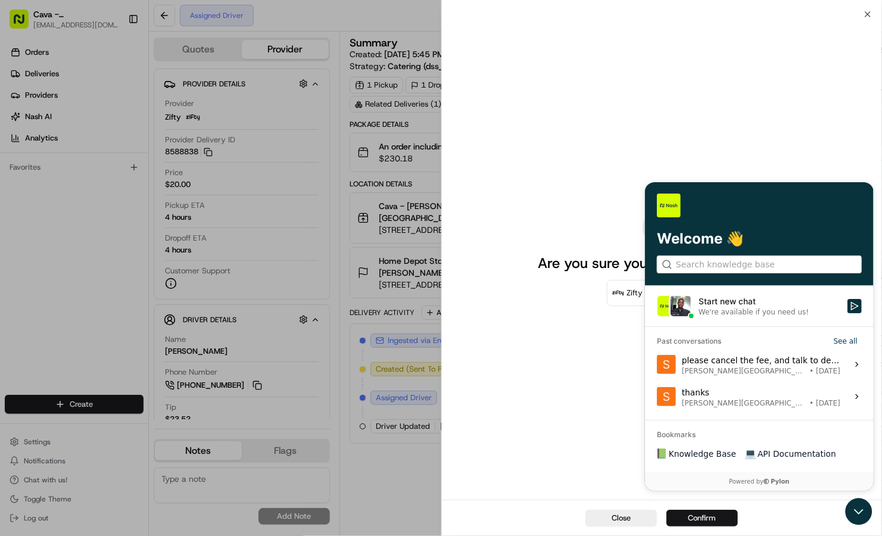
click at [687, 518] on button "Confirm" at bounding box center [701, 518] width 71 height 17
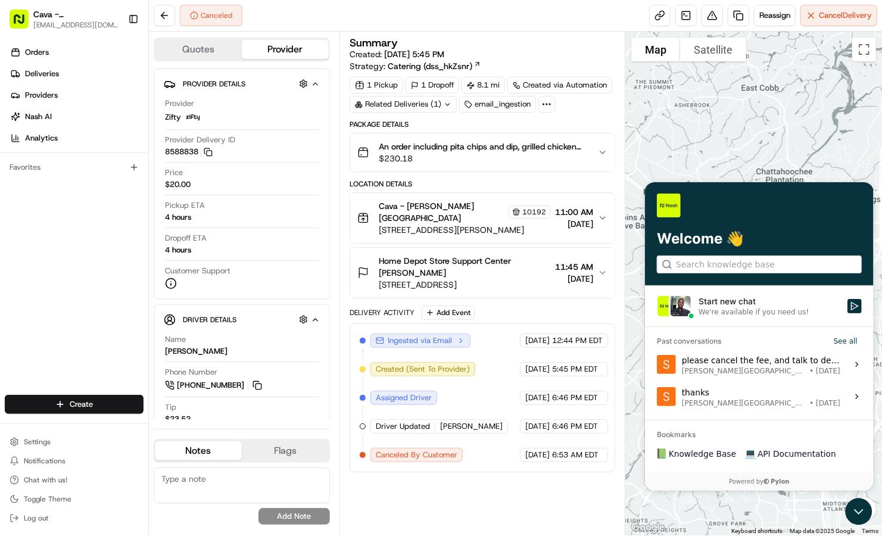
click at [691, 304] on div at bounding box center [680, 306] width 24 height 24
click at [847, 304] on button "Start new chat We're available if you need us!" at bounding box center [854, 305] width 14 height 14
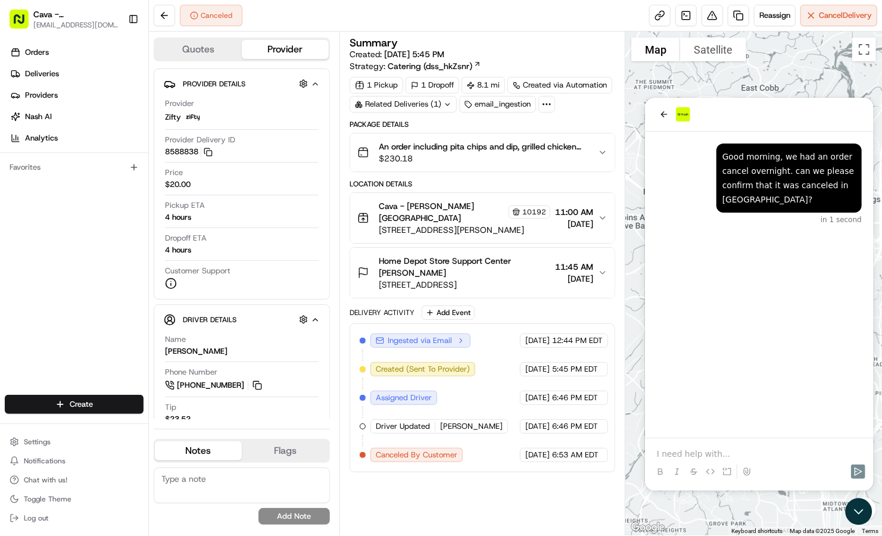
click at [686, 467] on button at bounding box center [693, 471] width 14 height 14
click at [694, 475] on icon at bounding box center [693, 471] width 10 height 10
click at [685, 457] on p at bounding box center [758, 453] width 205 height 12
